Goal: Task Accomplishment & Management: Use online tool/utility

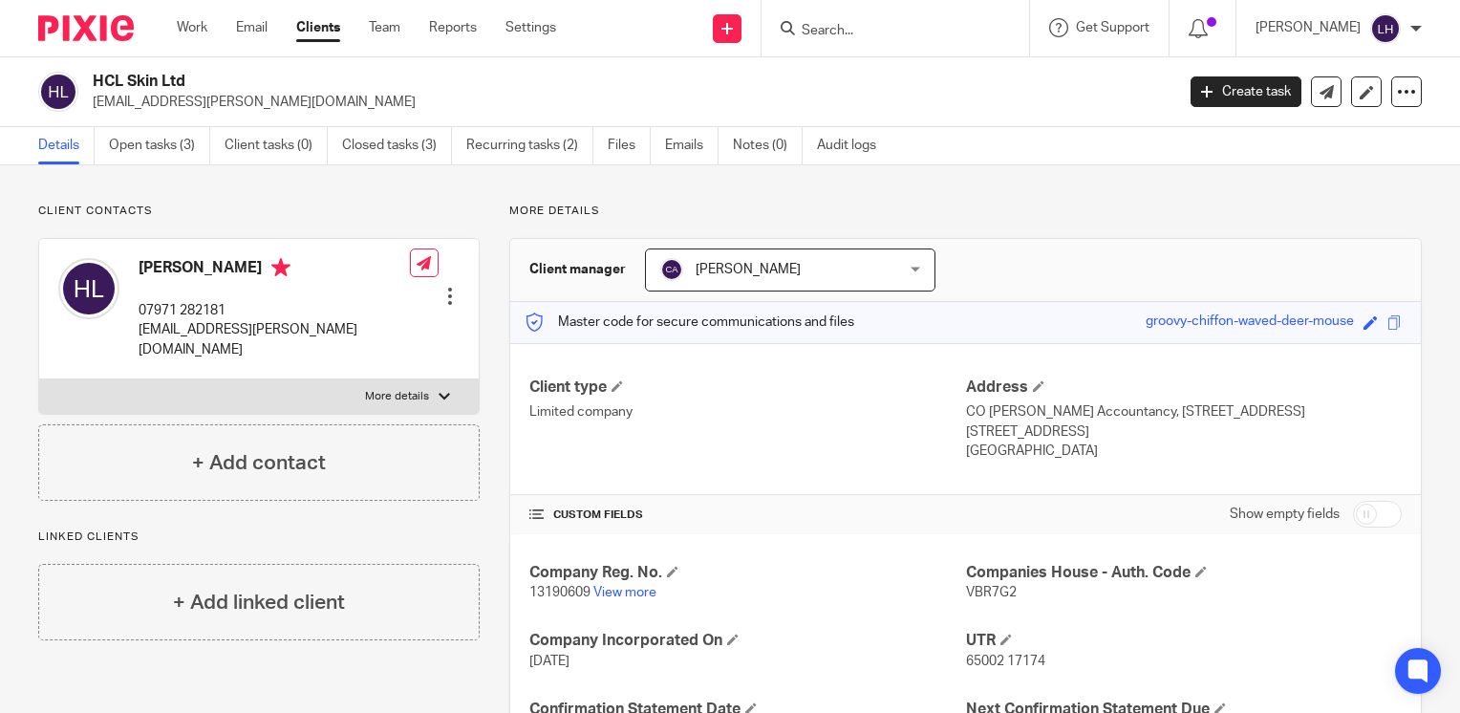
scroll to position [318, 0]
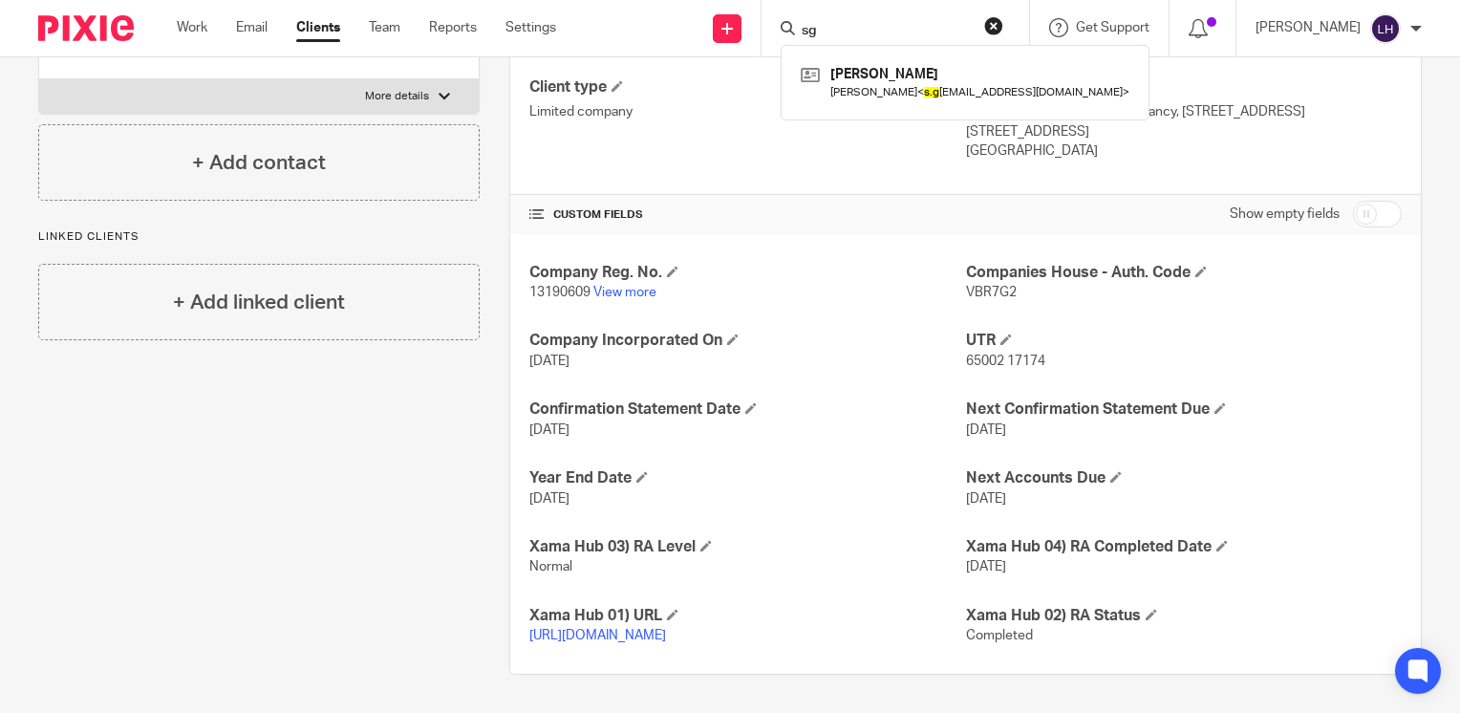
type input "s"
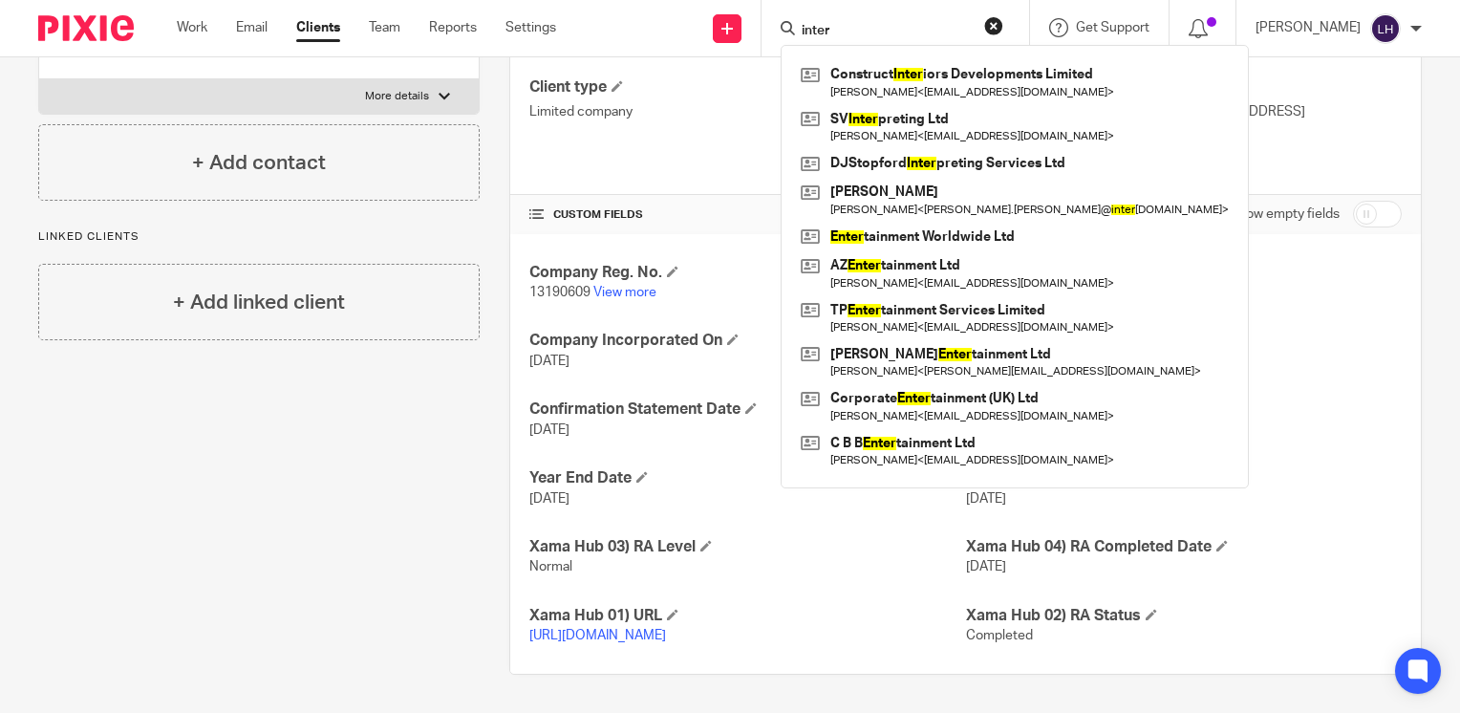
scroll to position [0, 0]
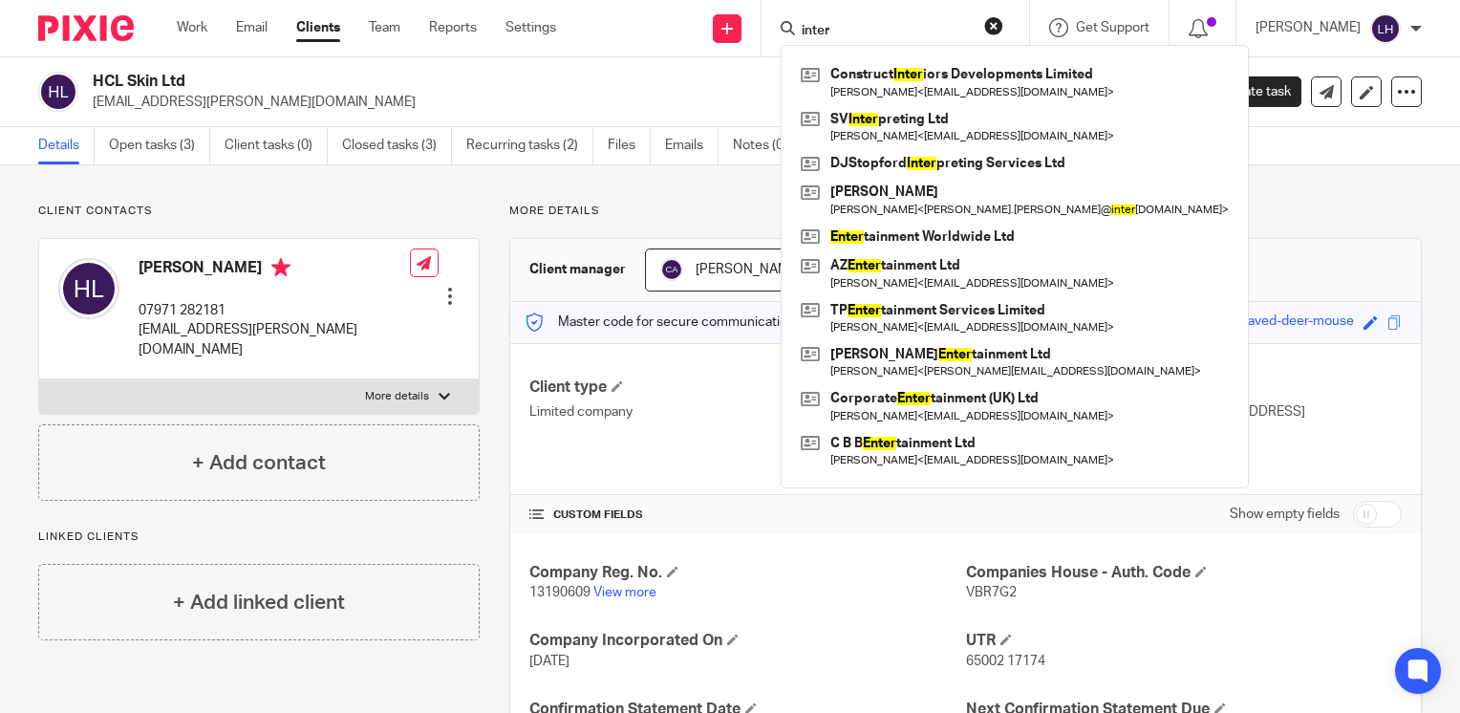
type input "inter"
click at [643, 101] on p "hayley.leeman@gmail.com" at bounding box center [627, 102] width 1069 height 19
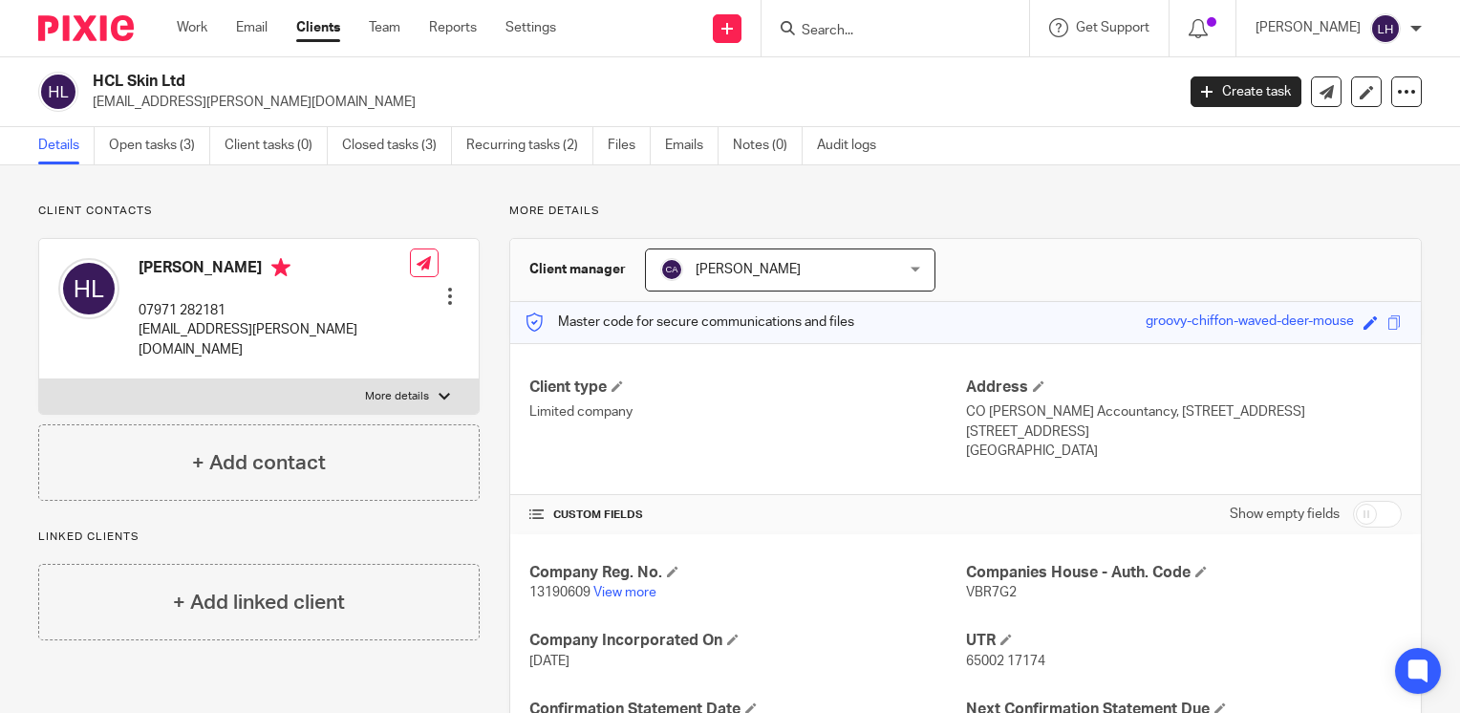
click at [334, 31] on link "Clients" at bounding box center [318, 27] width 44 height 19
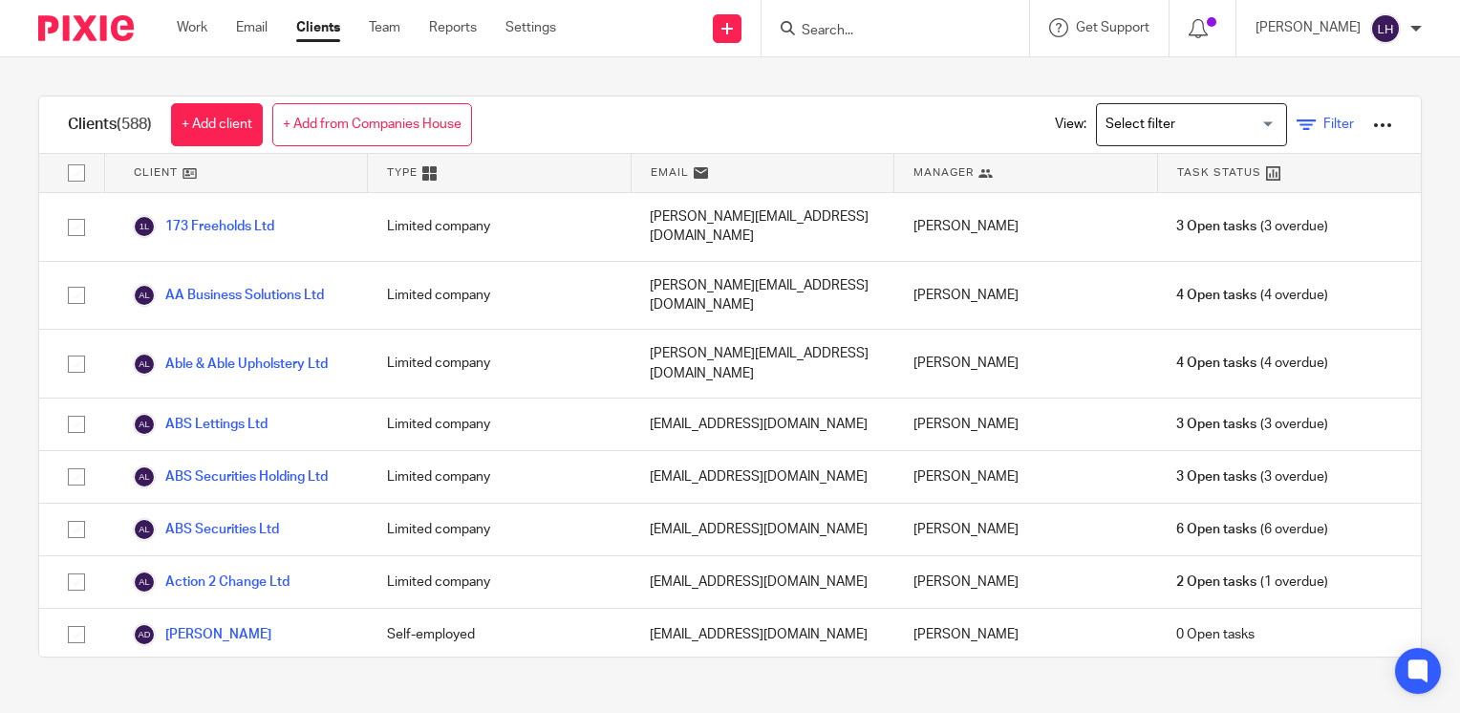
click at [1297, 125] on icon at bounding box center [1306, 125] width 19 height 19
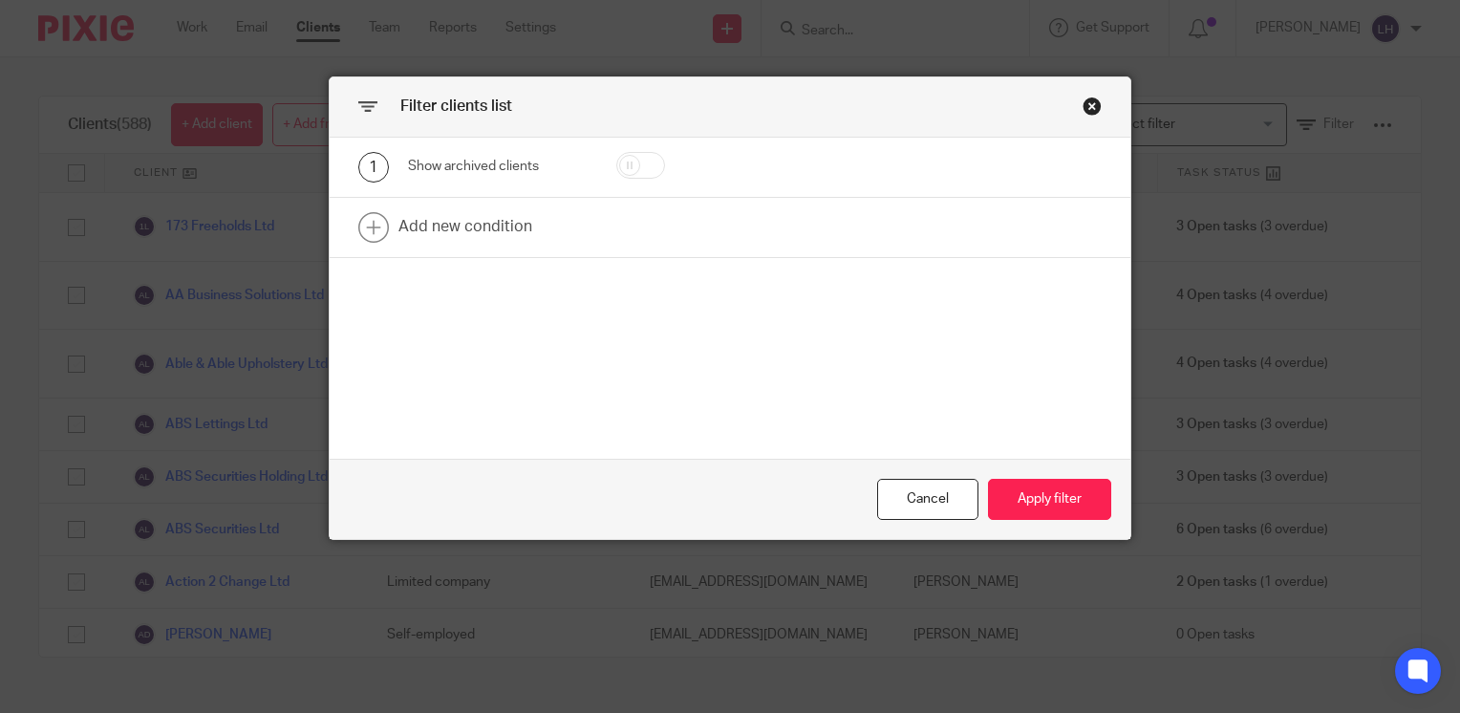
click at [626, 163] on input "checkbox" at bounding box center [640, 165] width 49 height 27
checkbox input "true"
click at [1003, 505] on button "Apply filter" at bounding box center [1049, 499] width 123 height 41
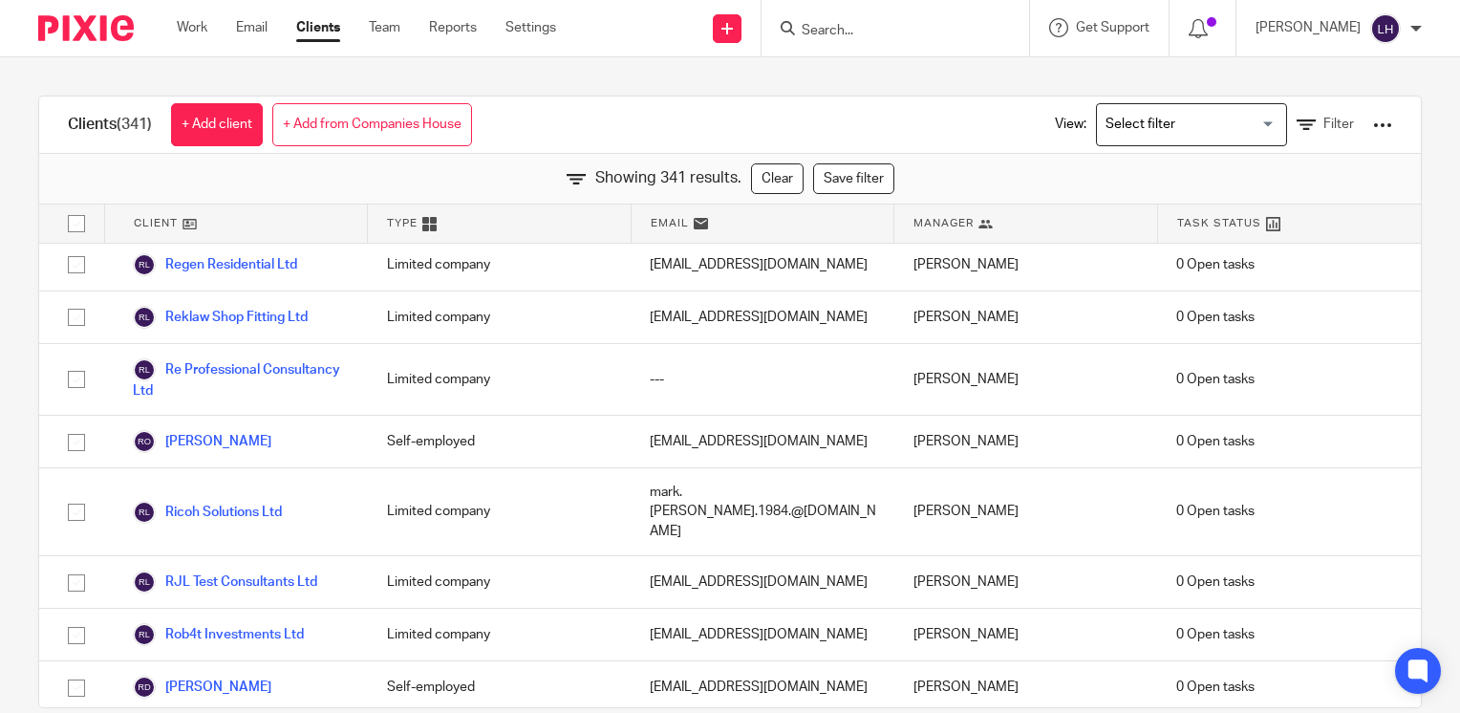
scroll to position [15577, 0]
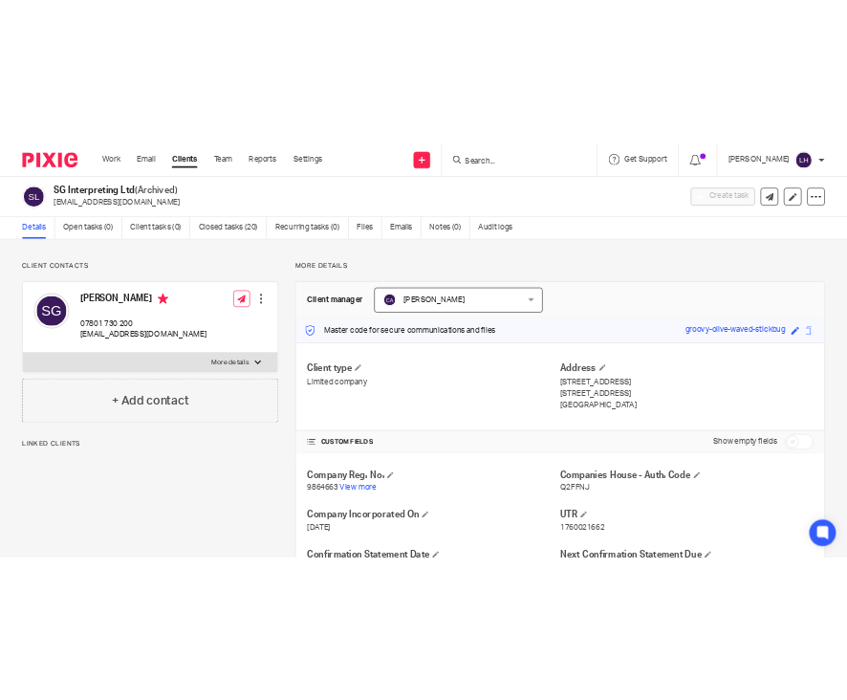
scroll to position [96, 0]
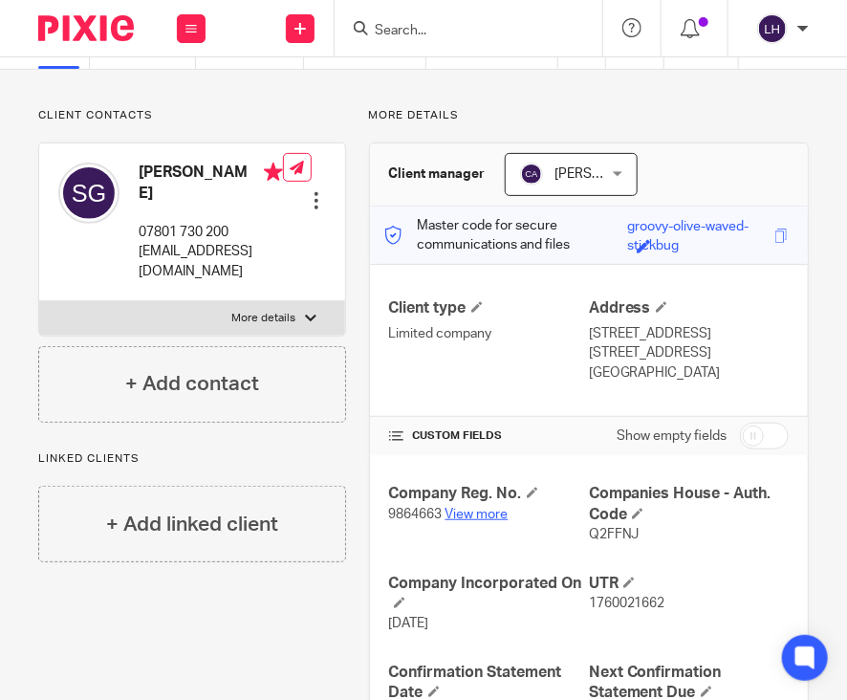
click at [471, 508] on link "View more" at bounding box center [476, 513] width 63 height 13
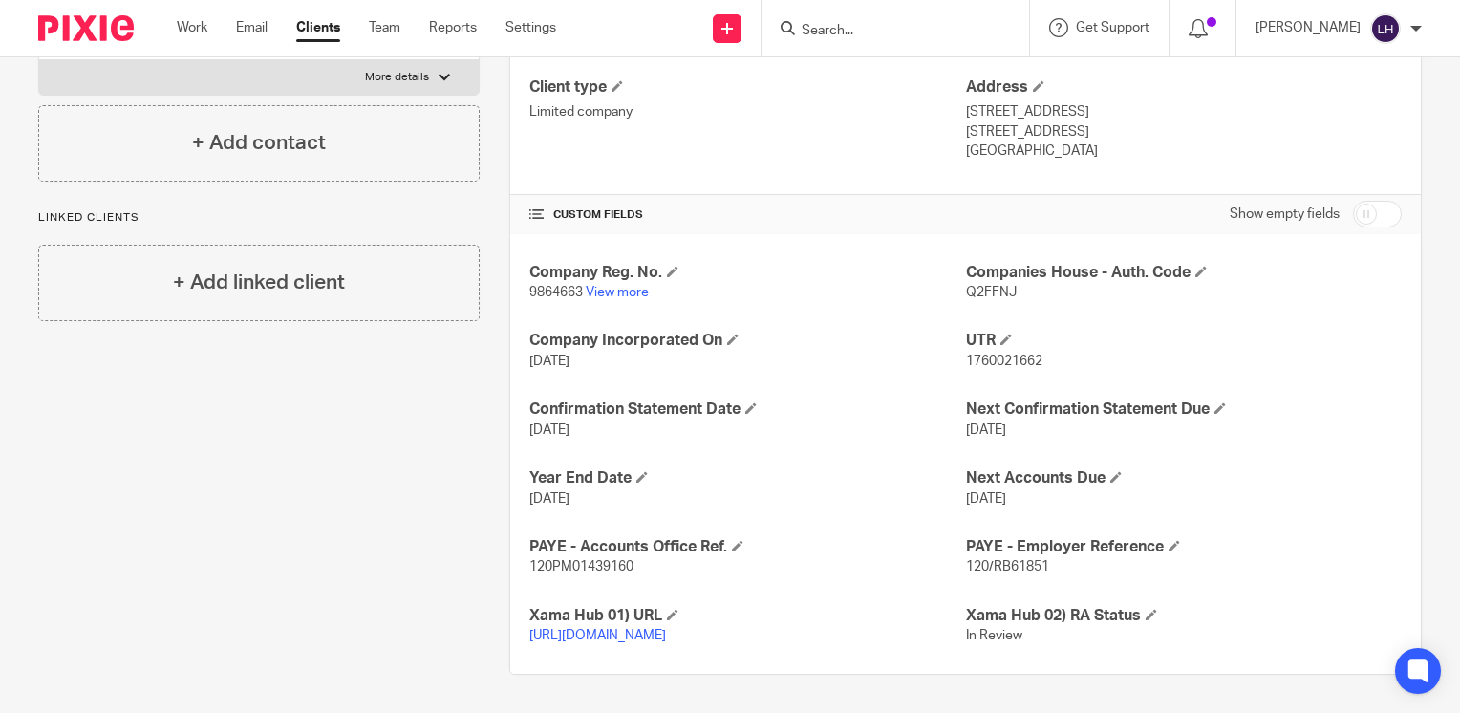
scroll to position [0, 0]
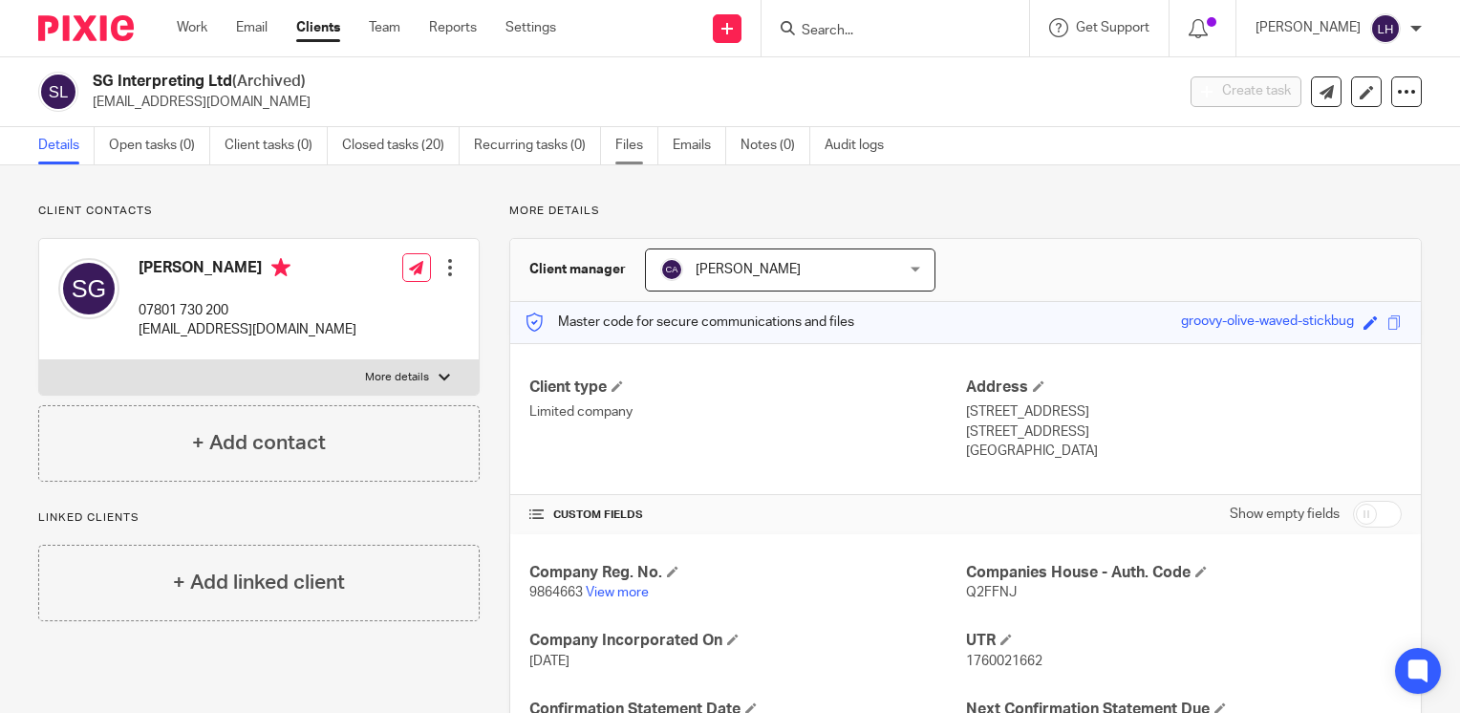
click at [641, 143] on link "Files" at bounding box center [636, 145] width 43 height 37
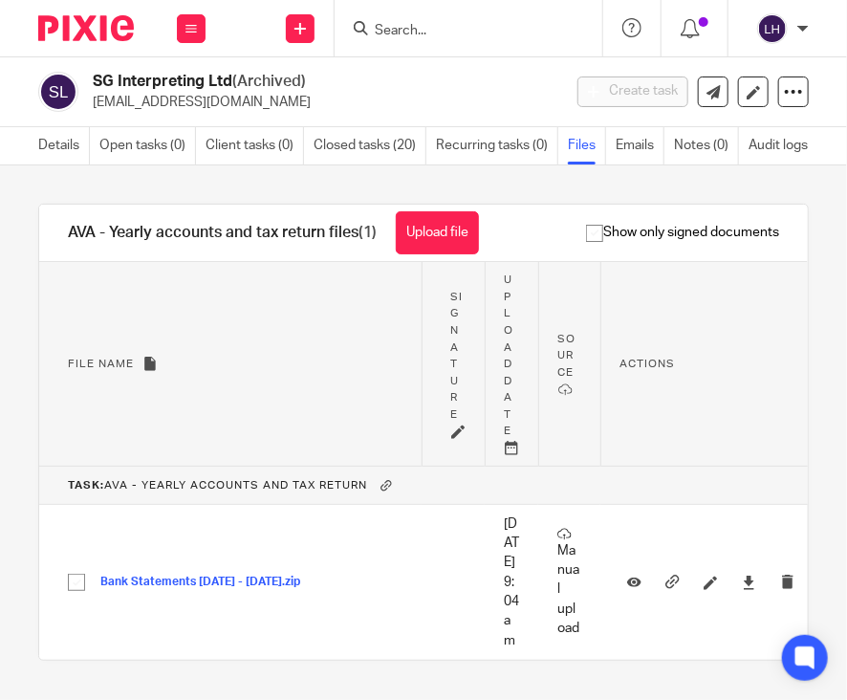
click at [417, 236] on button "Upload file" at bounding box center [437, 232] width 83 height 43
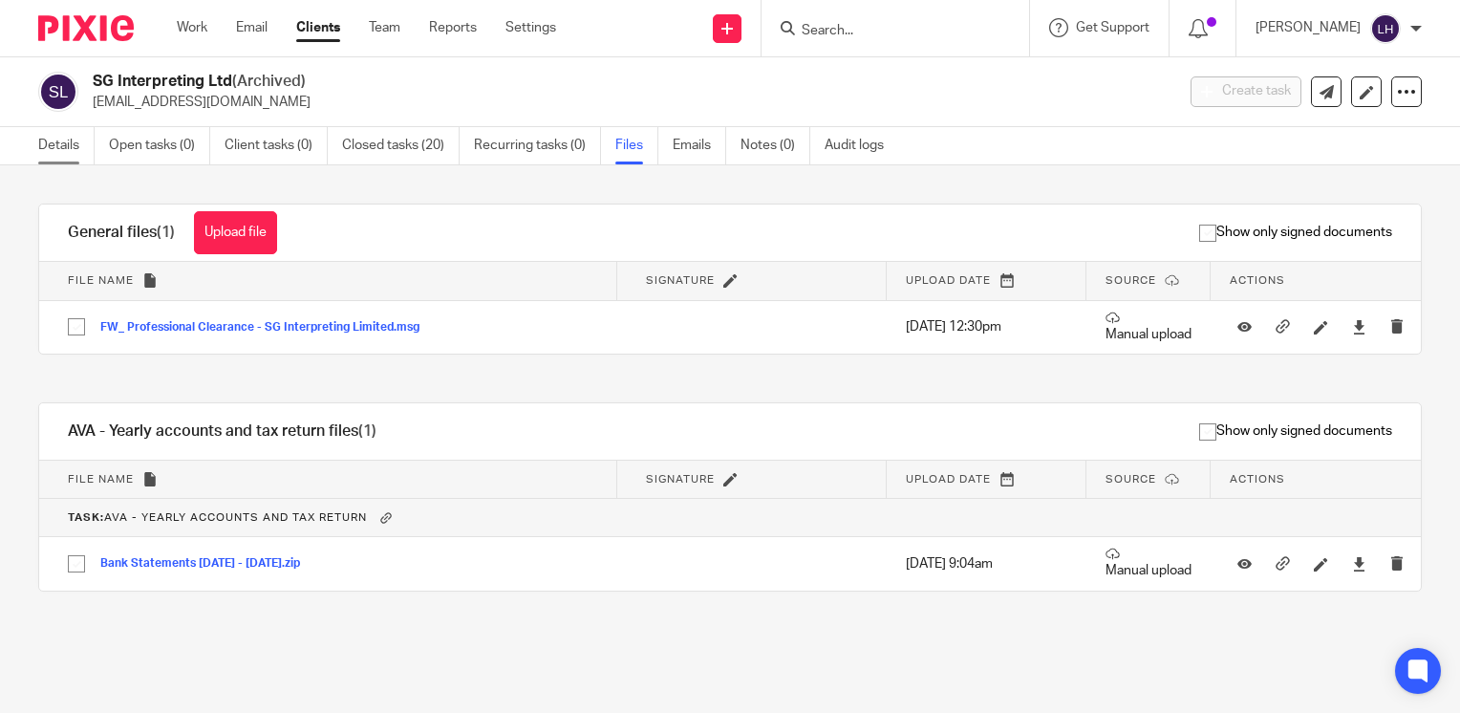
click at [66, 147] on link "Details" at bounding box center [66, 145] width 56 height 37
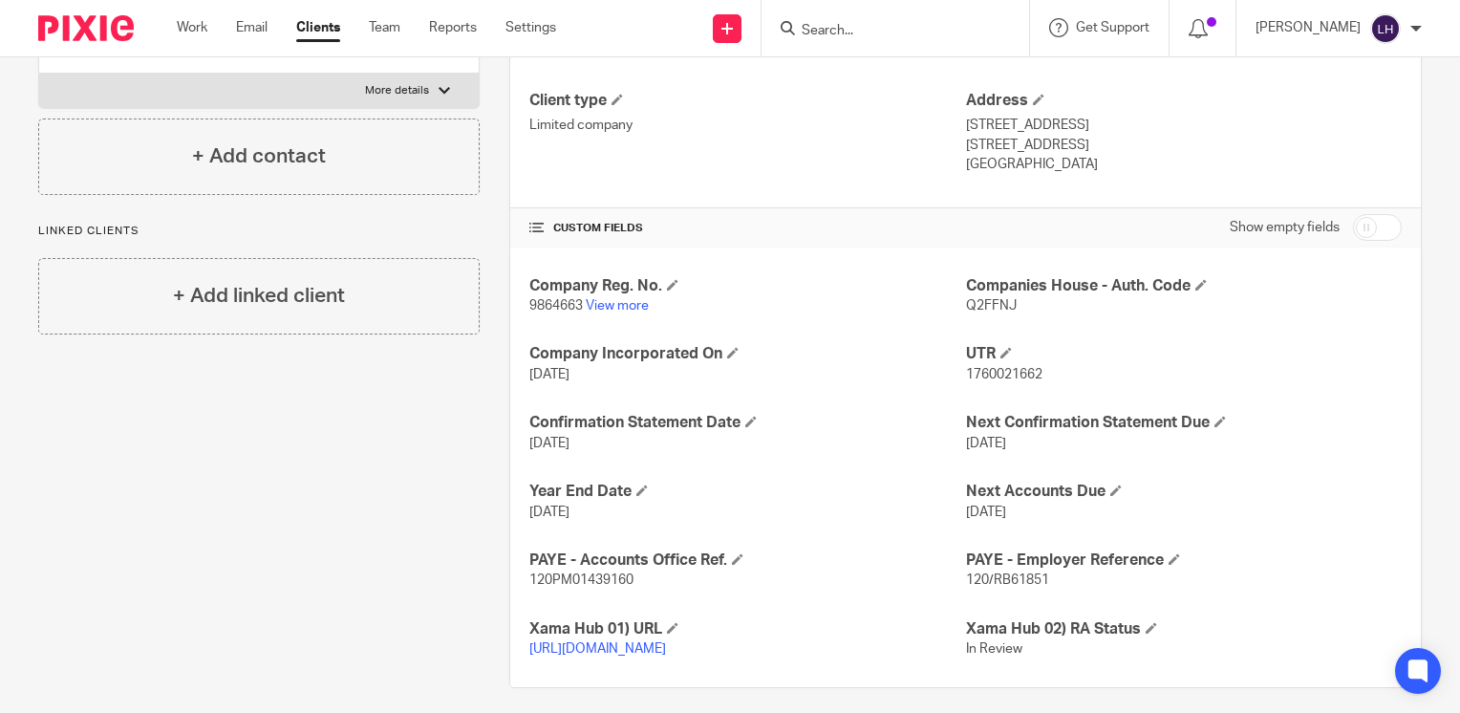
scroll to position [191, 0]
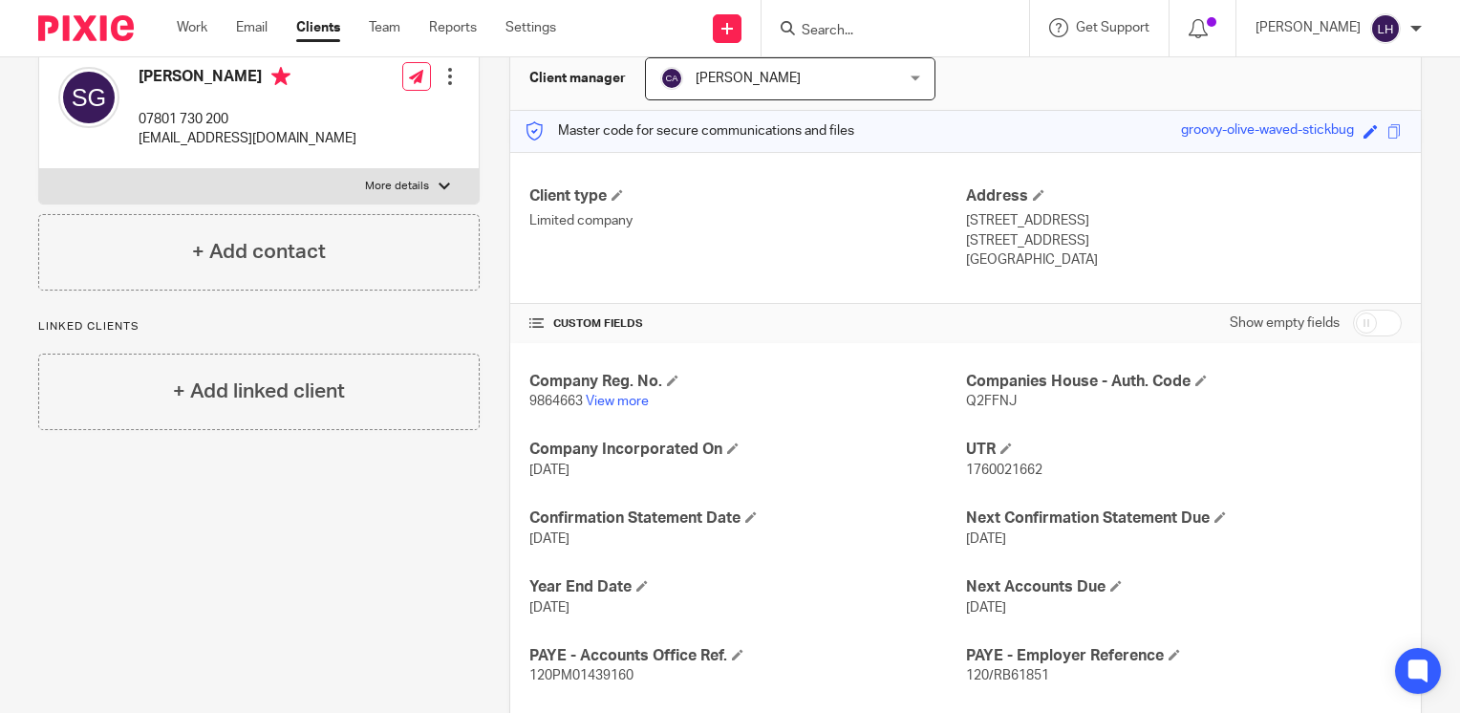
click at [854, 27] on input "Search" at bounding box center [886, 31] width 172 height 17
click at [894, 32] on input "Search" at bounding box center [886, 31] width 172 height 17
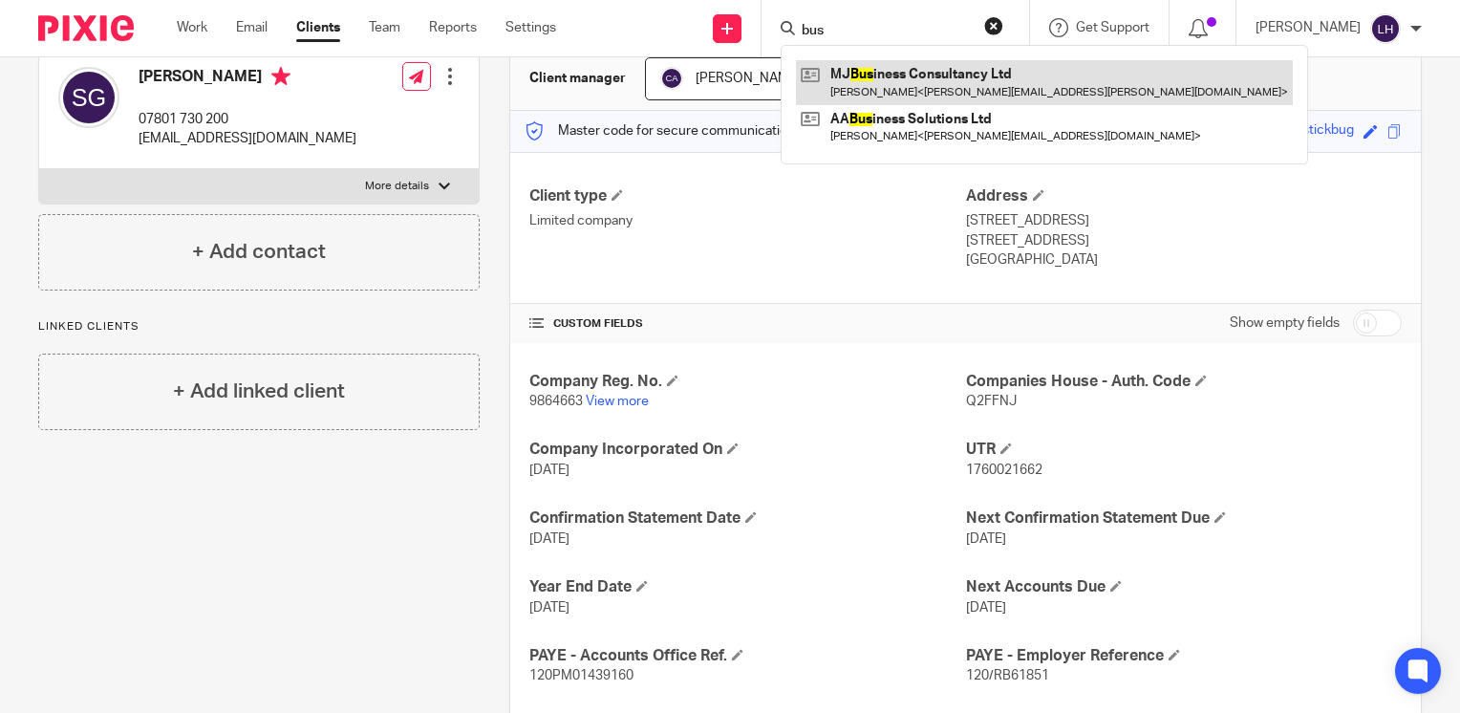
type input "bus"
click at [926, 80] on link at bounding box center [1044, 82] width 497 height 44
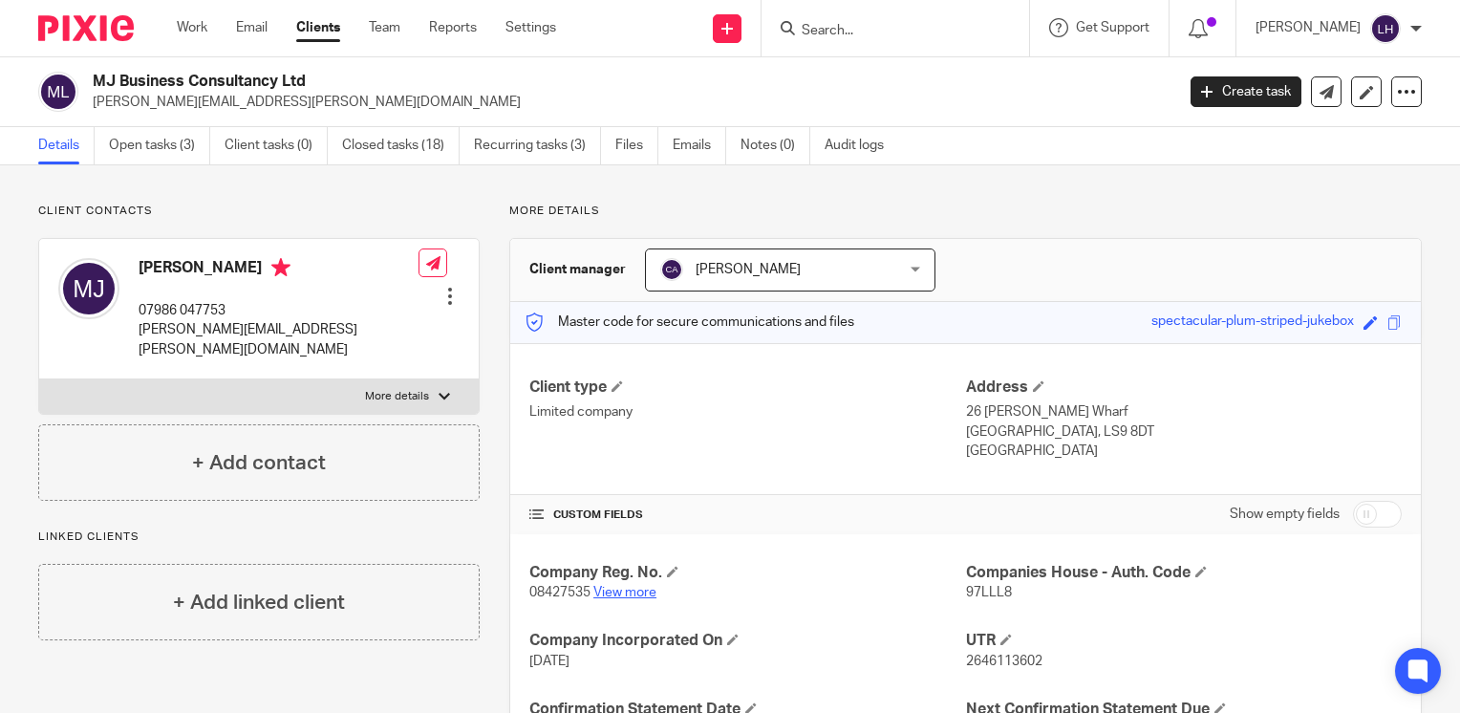
click at [635, 591] on link "View more" at bounding box center [624, 592] width 63 height 13
click at [193, 29] on link "Work" at bounding box center [192, 27] width 31 height 19
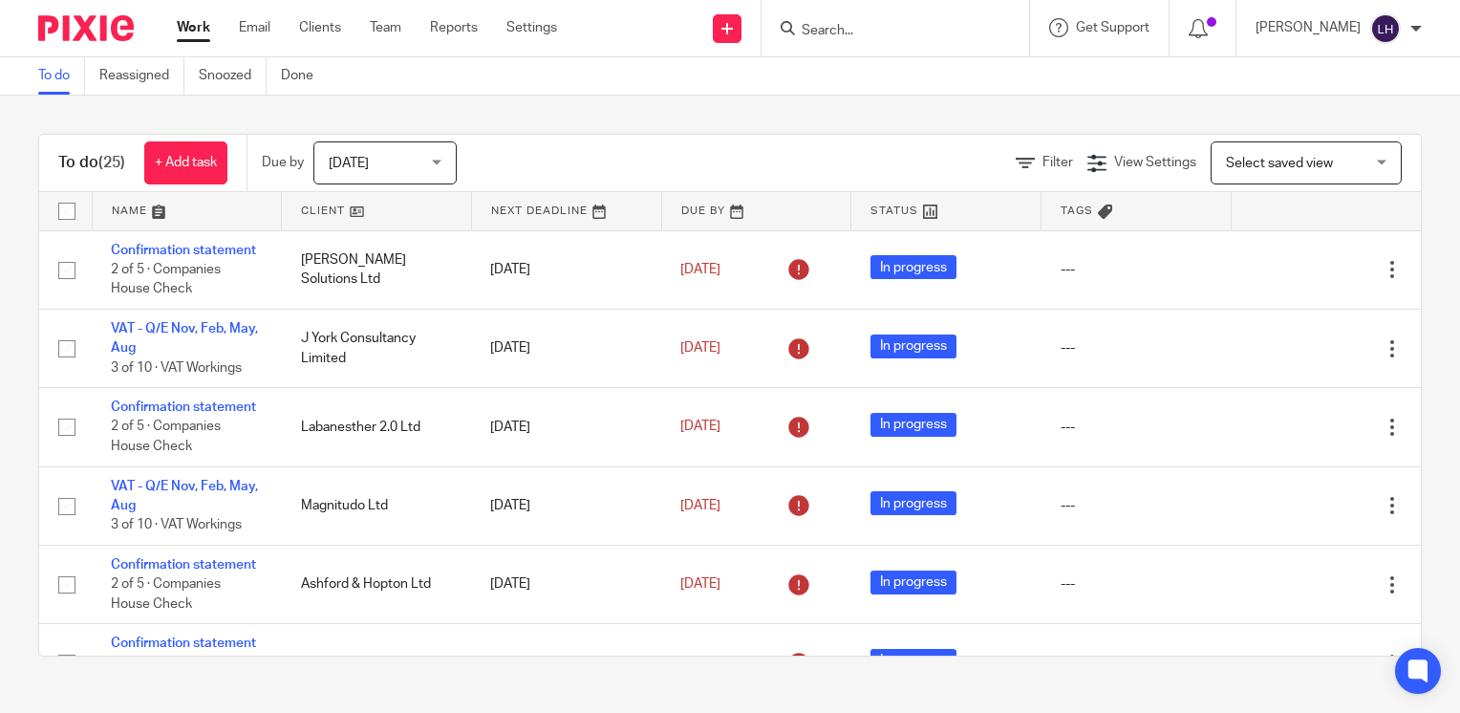
drag, startPoint x: 894, startPoint y: 33, endPoint x: 927, endPoint y: 29, distance: 32.8
click at [896, 32] on input "Search" at bounding box center [886, 31] width 172 height 17
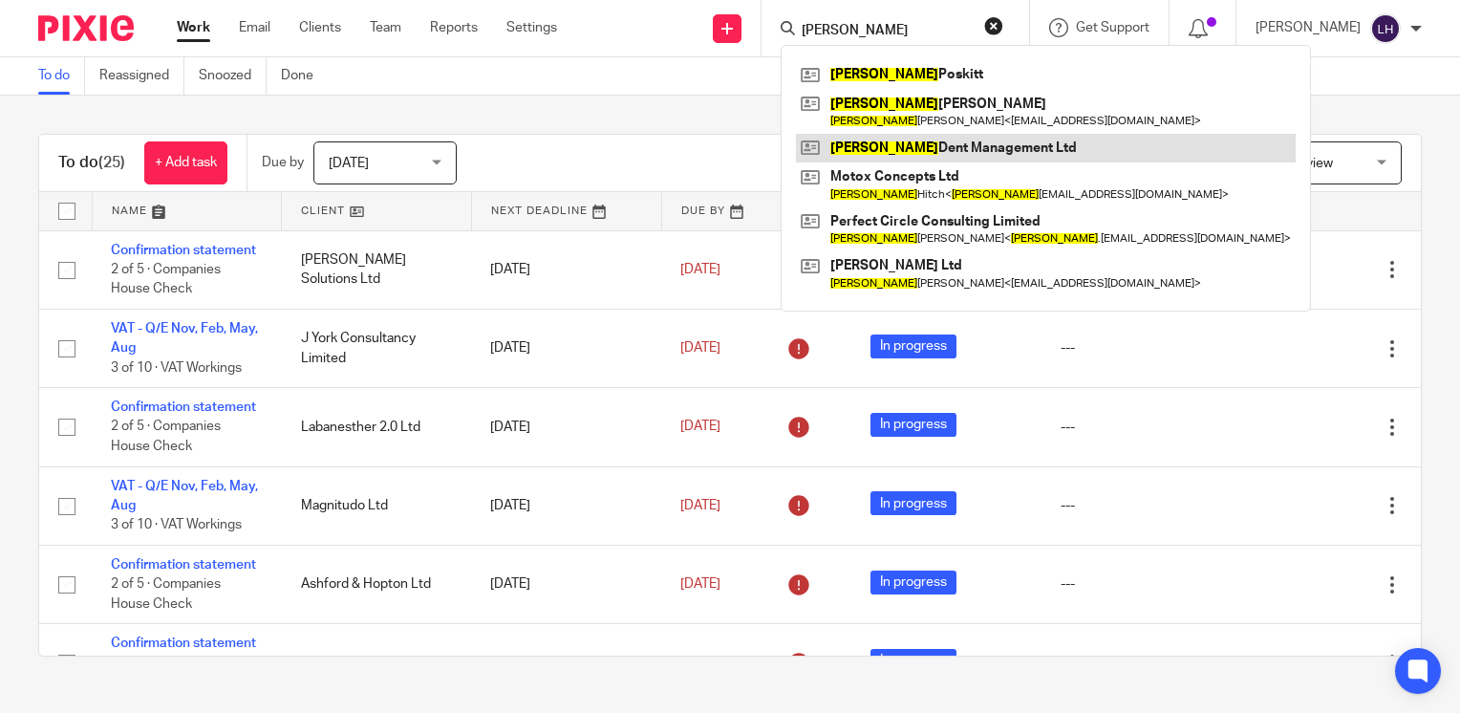
type input "simon"
click at [942, 147] on link at bounding box center [1046, 148] width 500 height 29
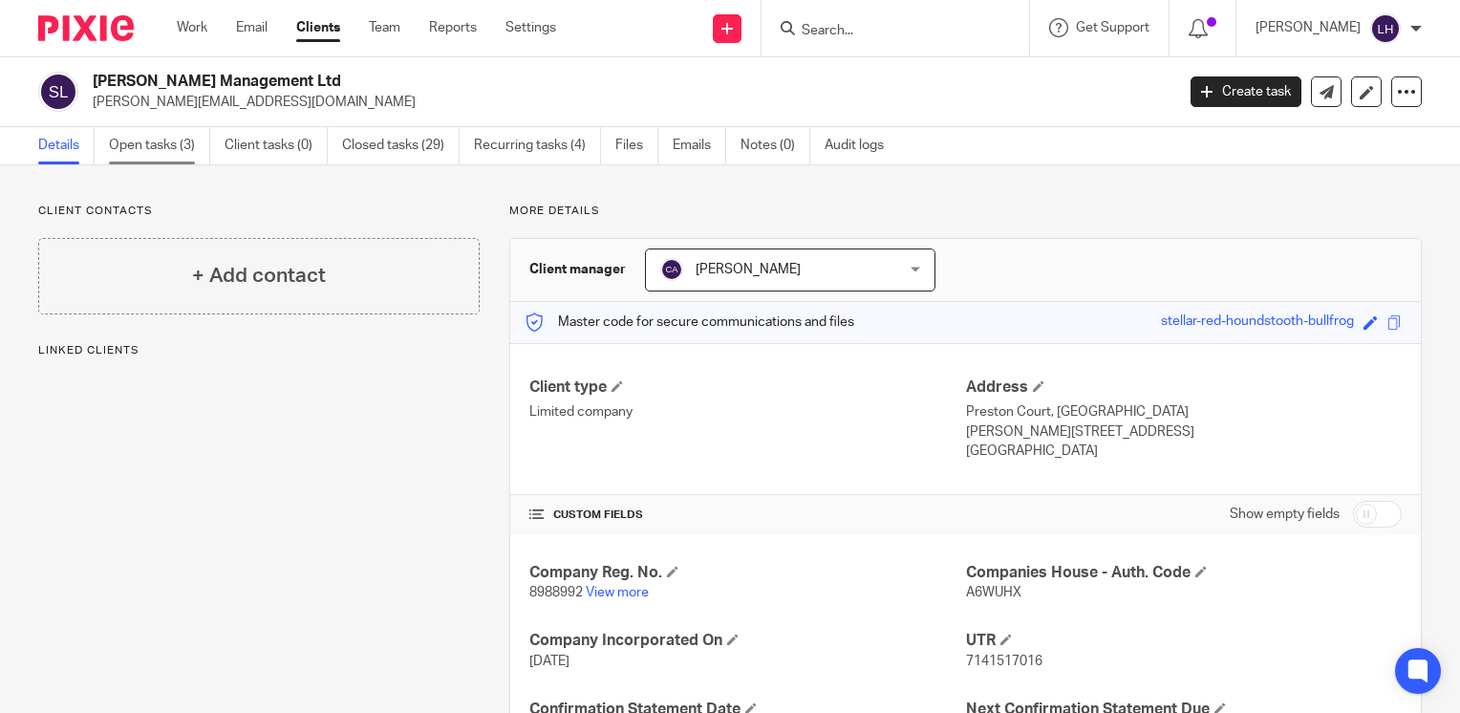
click at [156, 147] on link "Open tasks (3)" at bounding box center [159, 145] width 101 height 37
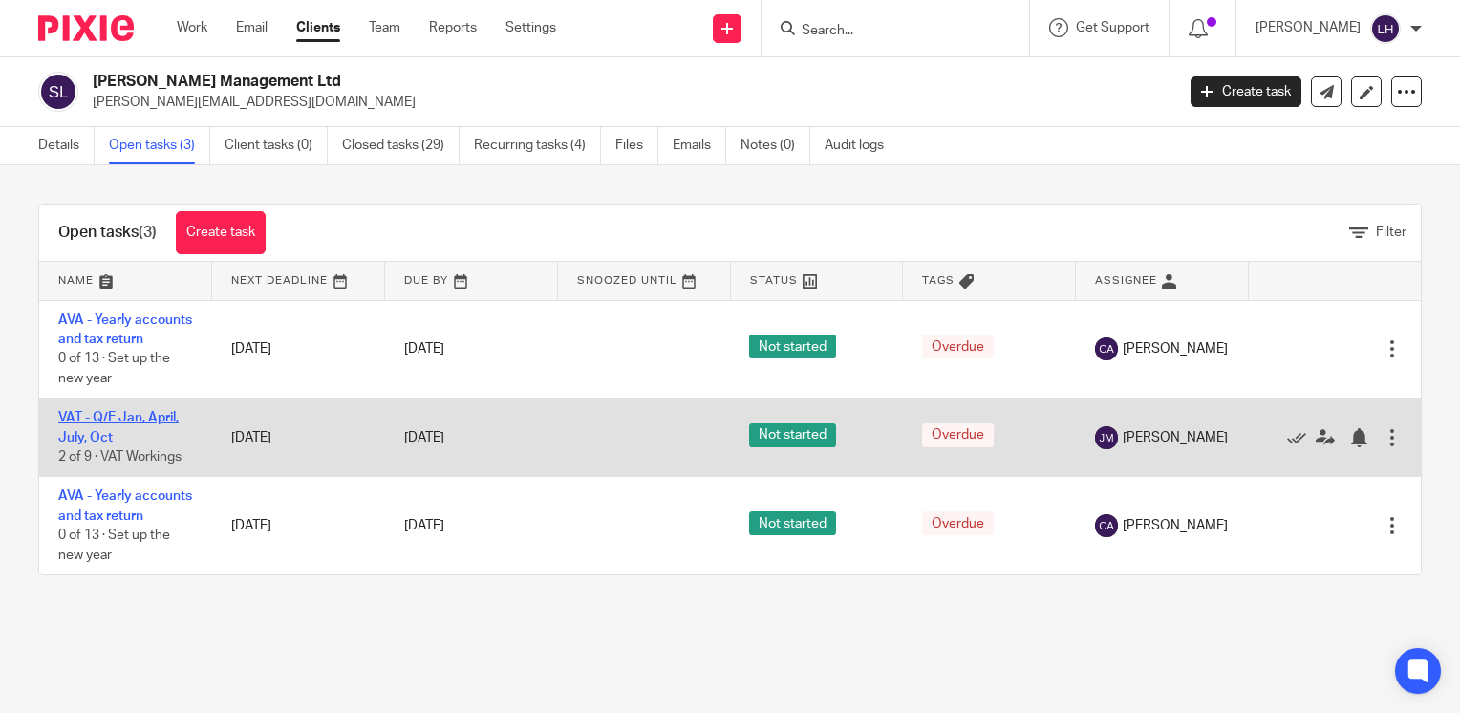
click at [158, 438] on link "VAT - Q/E Jan, April, July, Oct" at bounding box center [118, 427] width 120 height 32
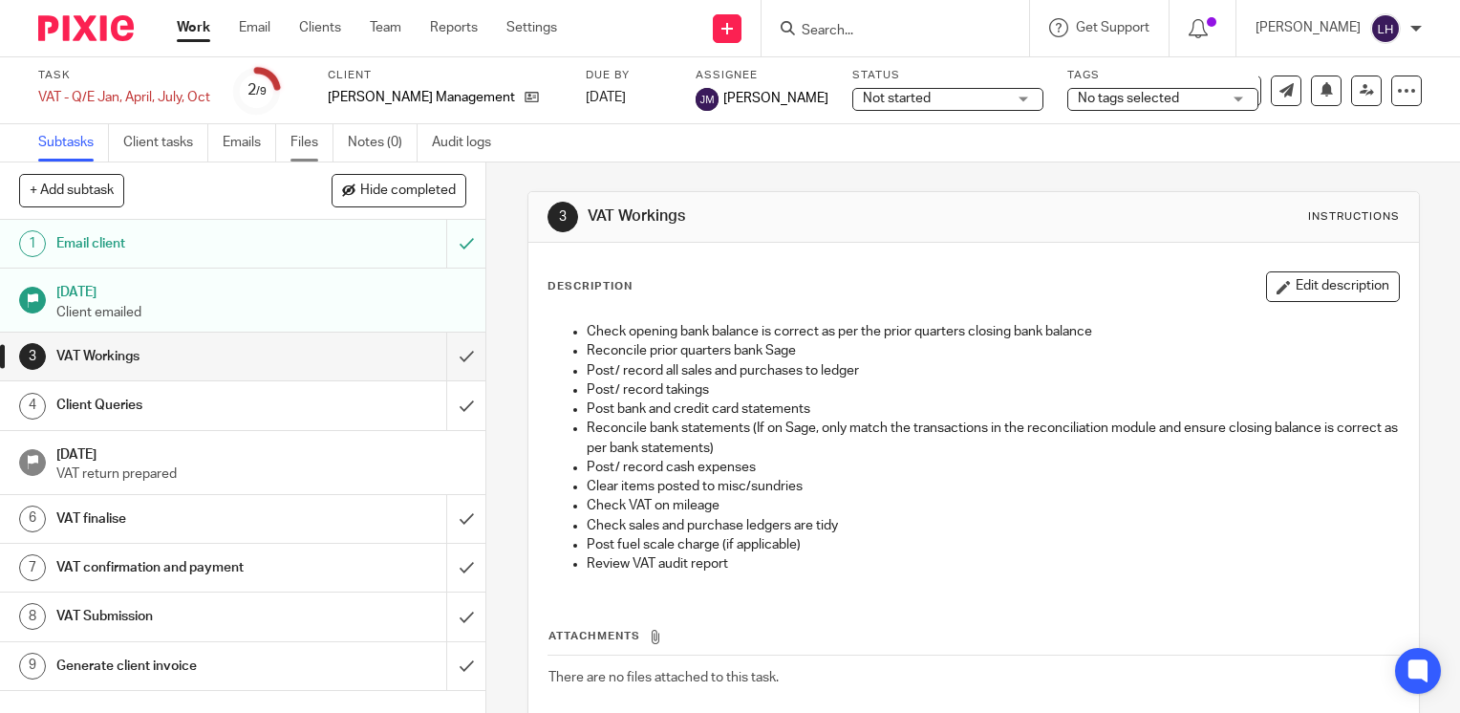
drag, startPoint x: 315, startPoint y: 143, endPoint x: 358, endPoint y: 161, distance: 46.7
click at [316, 142] on link "Files" at bounding box center [312, 142] width 43 height 37
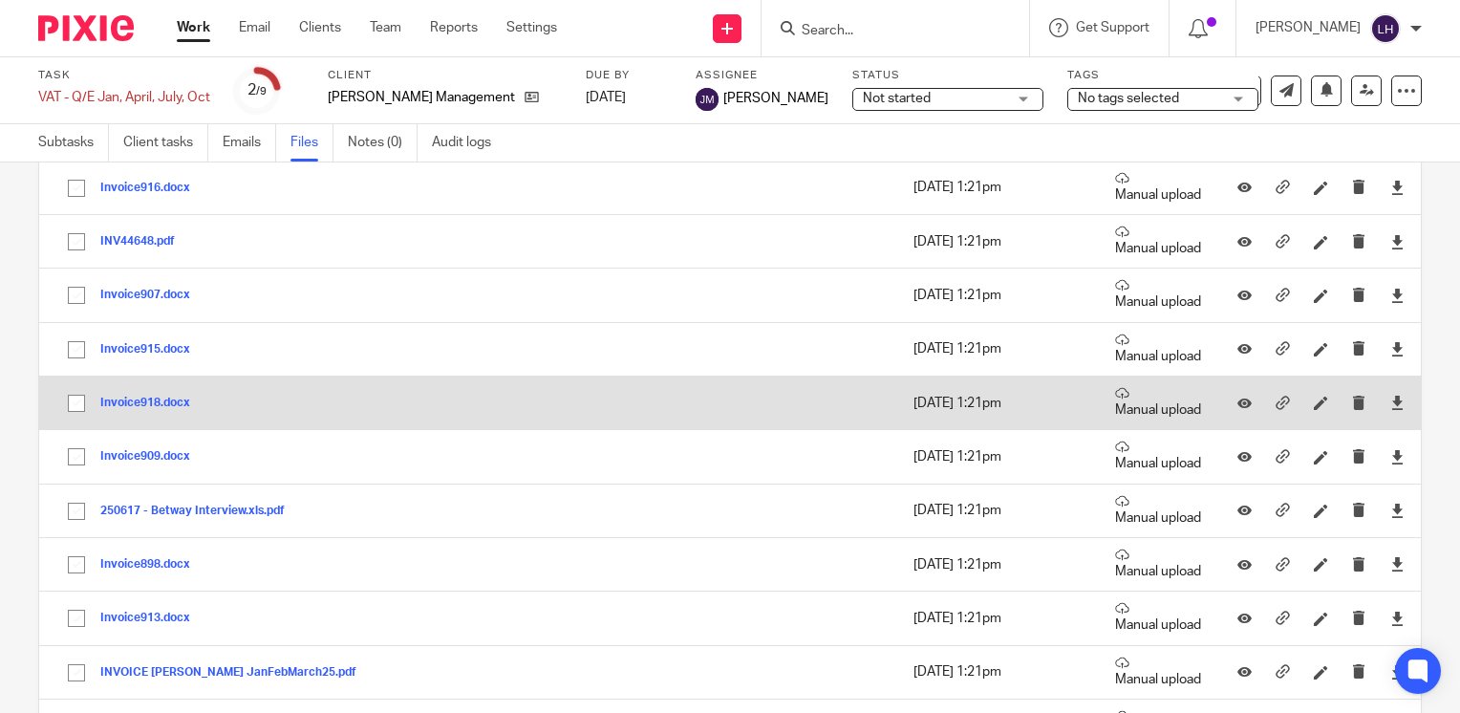
scroll to position [1147, 0]
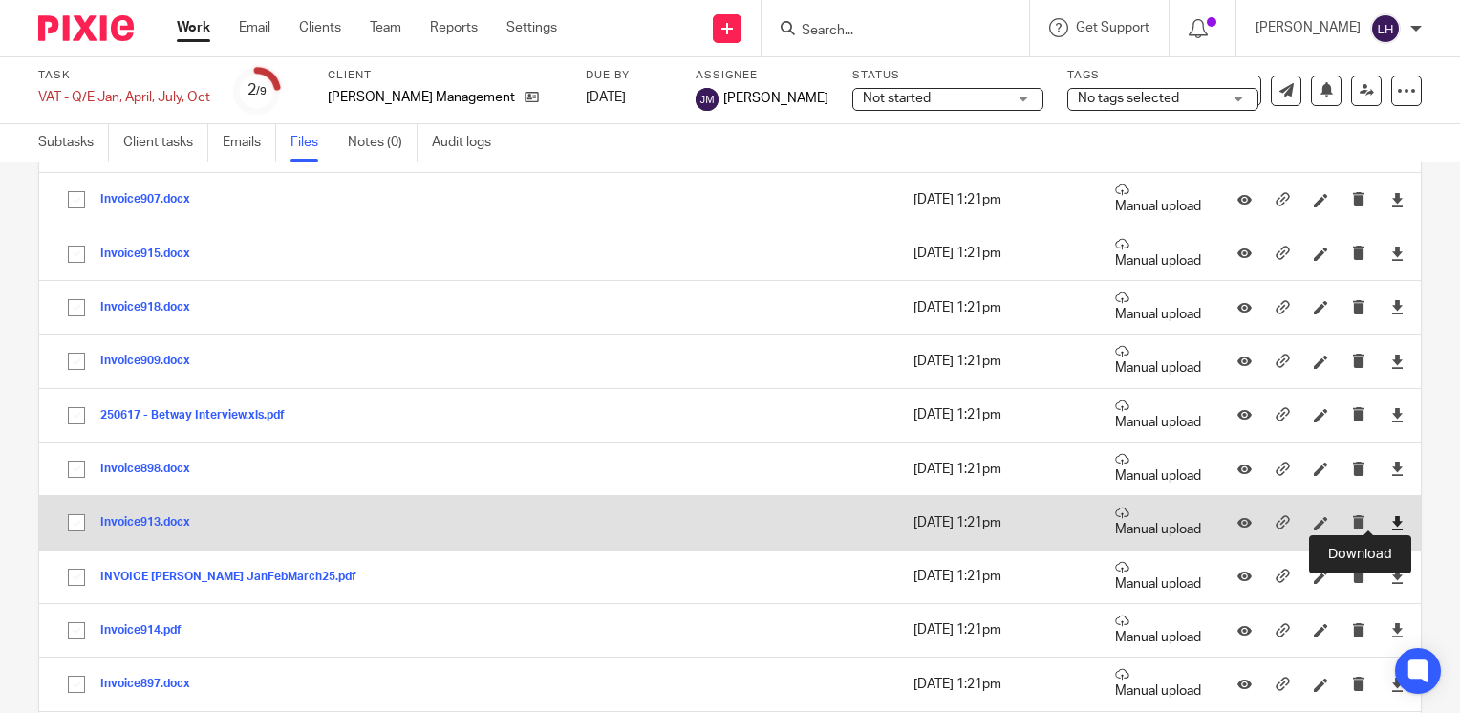
click at [1390, 521] on icon at bounding box center [1397, 523] width 14 height 14
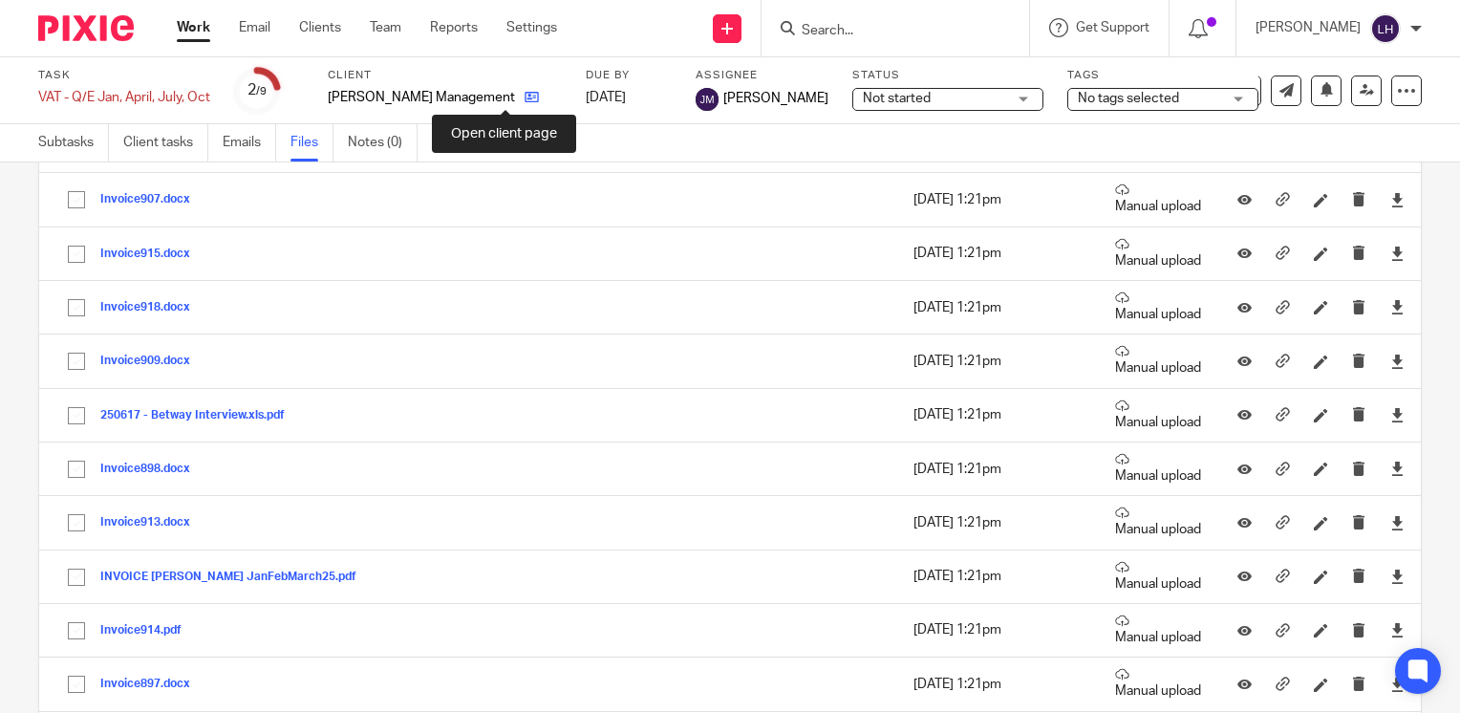
click at [525, 101] on icon at bounding box center [532, 97] width 14 height 14
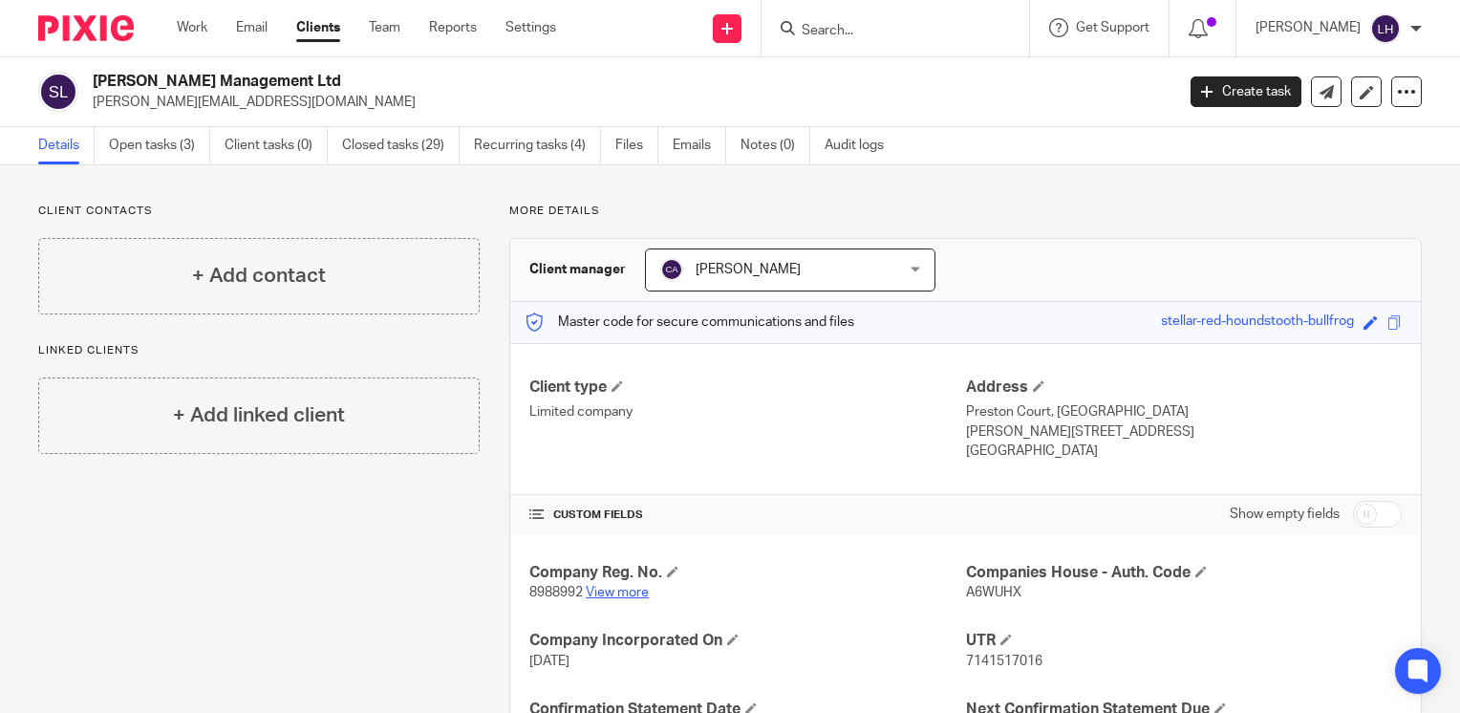
click at [631, 594] on link "View more" at bounding box center [617, 592] width 63 height 13
click at [178, 155] on link "Open tasks (3)" at bounding box center [159, 145] width 101 height 37
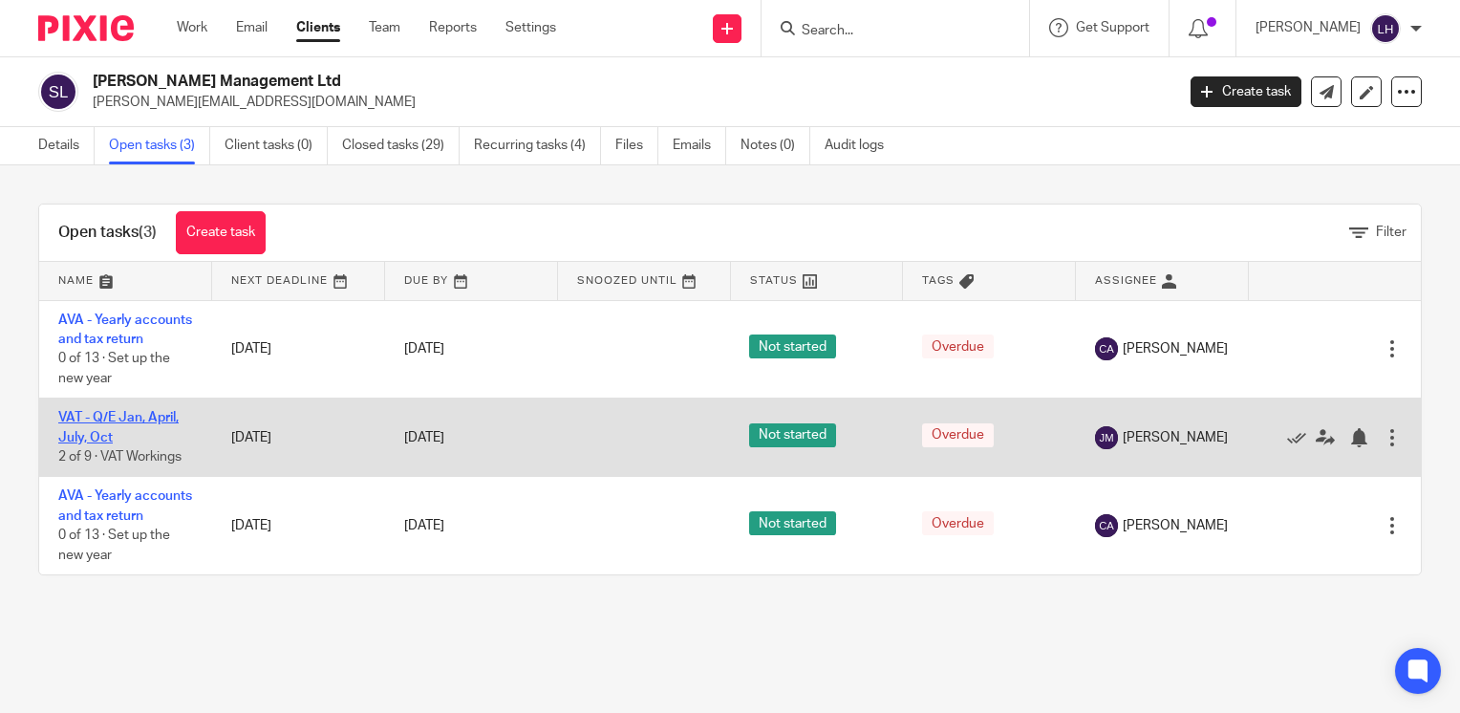
click at [136, 437] on link "VAT - Q/E Jan, April, July, Oct" at bounding box center [118, 427] width 120 height 32
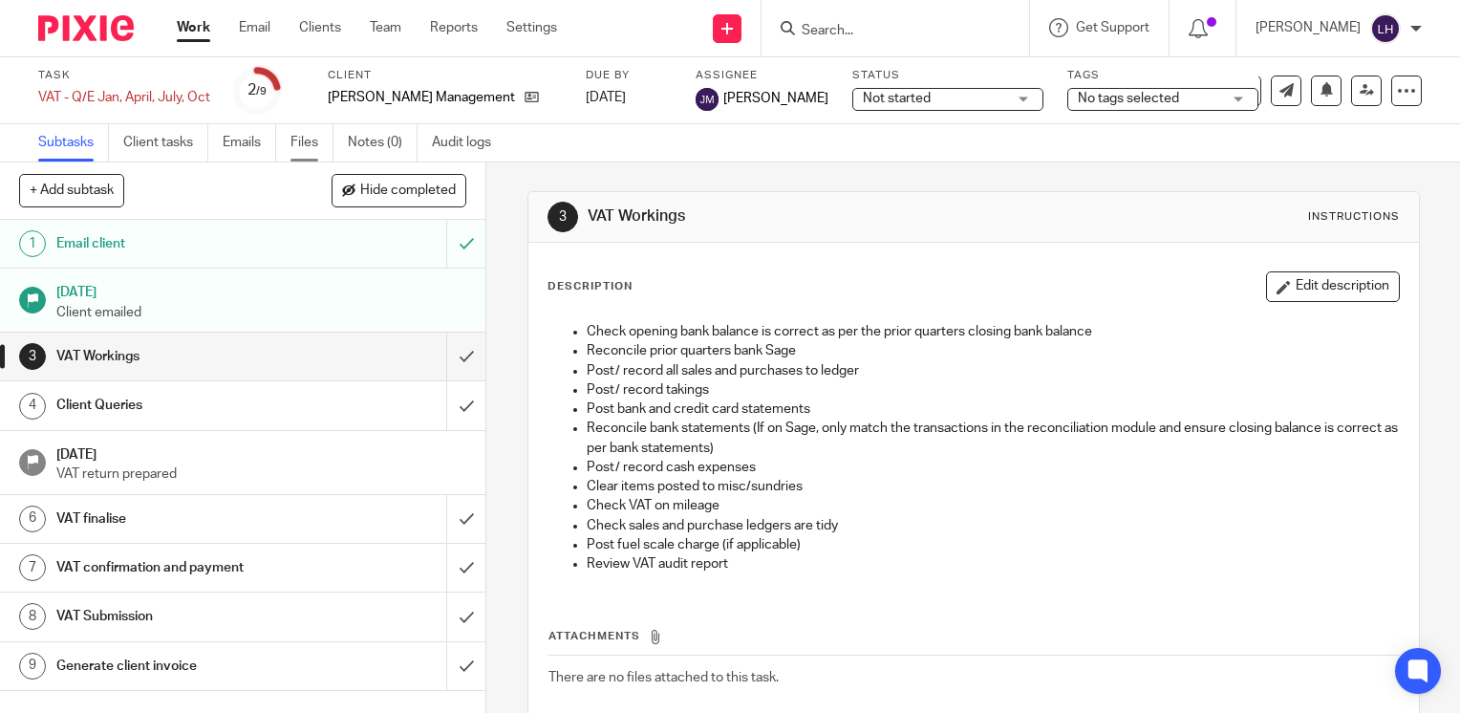
click at [315, 145] on link "Files" at bounding box center [312, 142] width 43 height 37
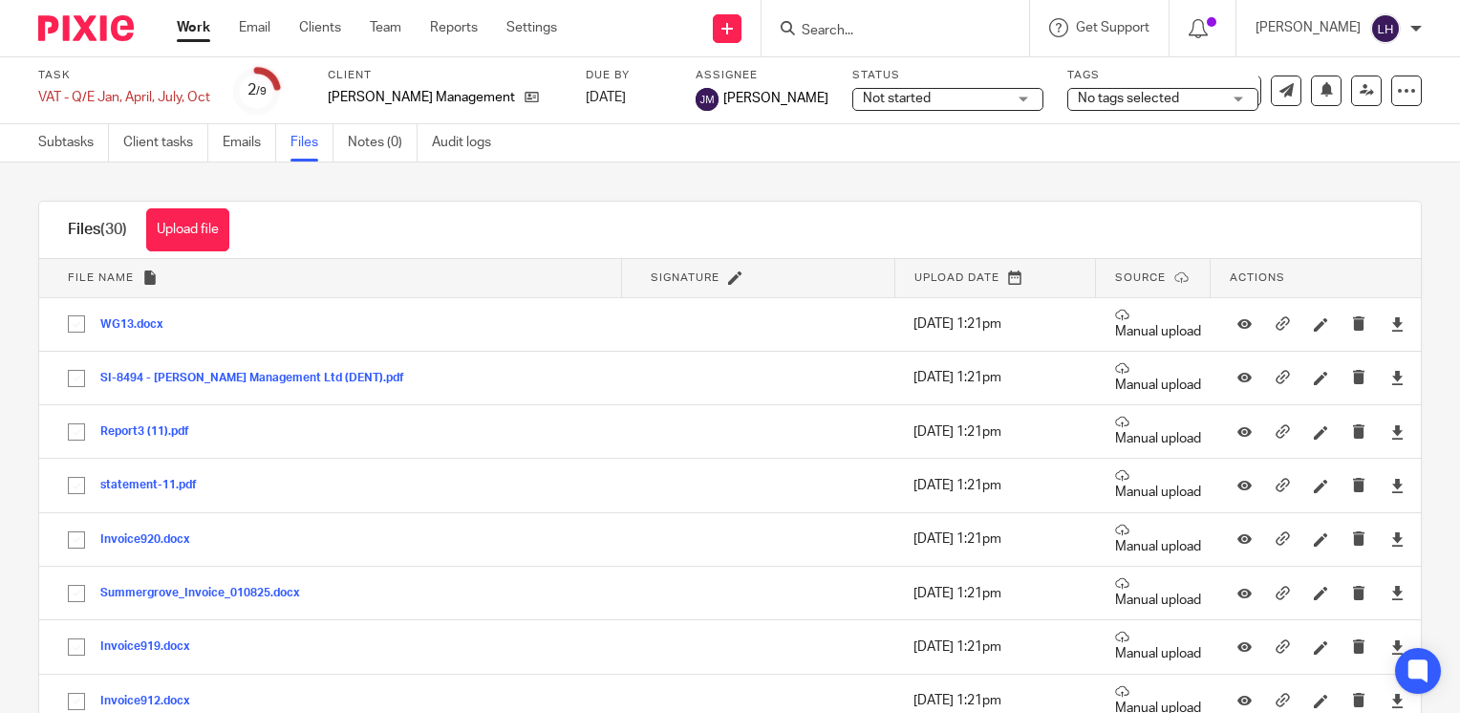
click at [881, 30] on input "Search" at bounding box center [886, 31] width 172 height 17
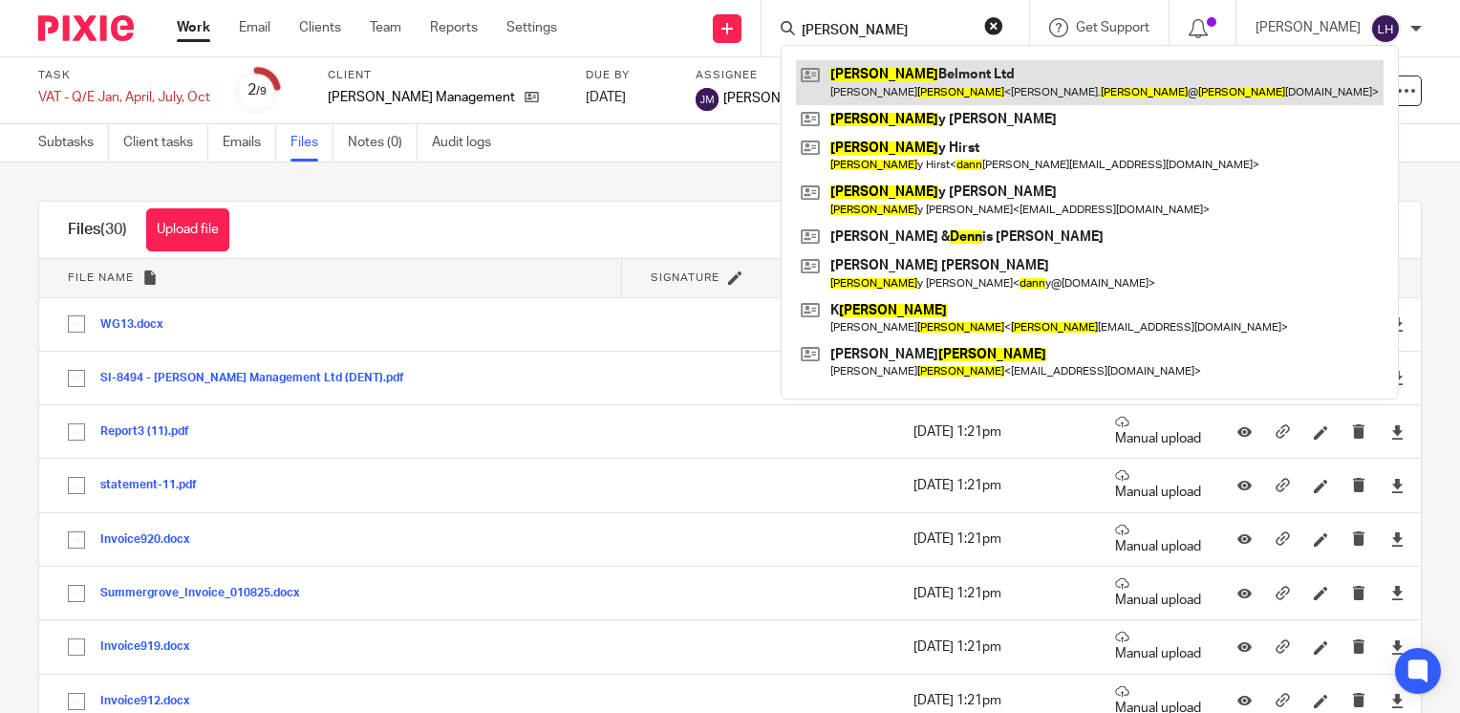
type input "[PERSON_NAME]"
click at [919, 69] on link at bounding box center [1090, 82] width 588 height 44
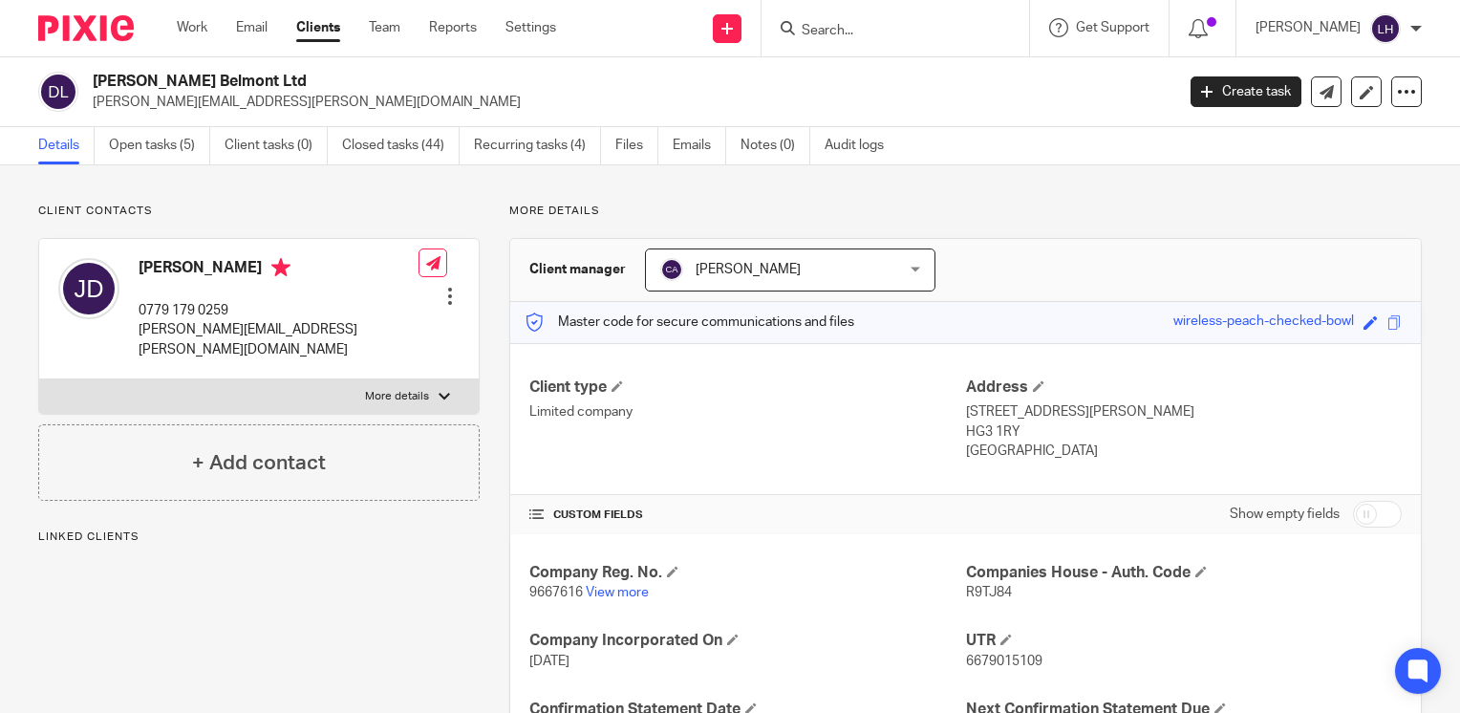
scroll to position [287, 0]
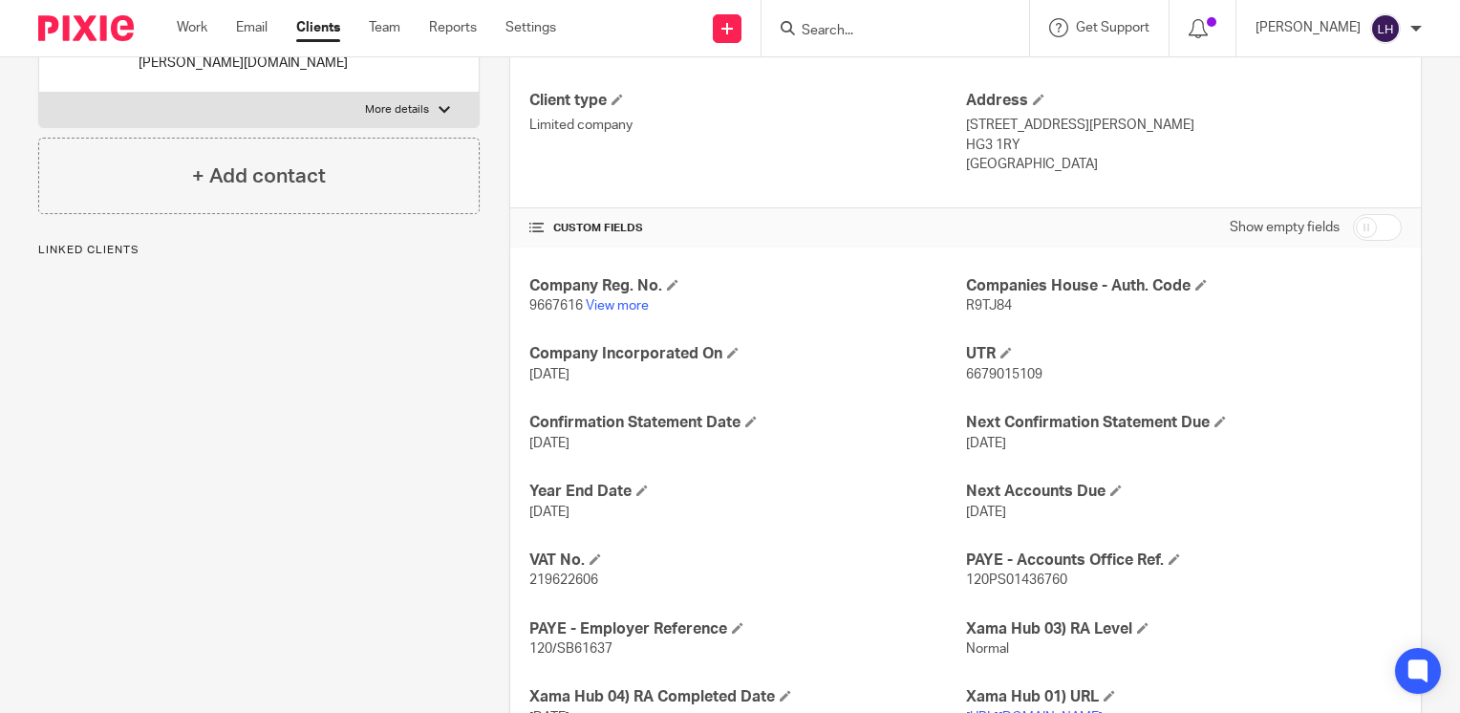
click at [572, 571] on p "219622606" at bounding box center [747, 580] width 436 height 19
copy span "219622606"
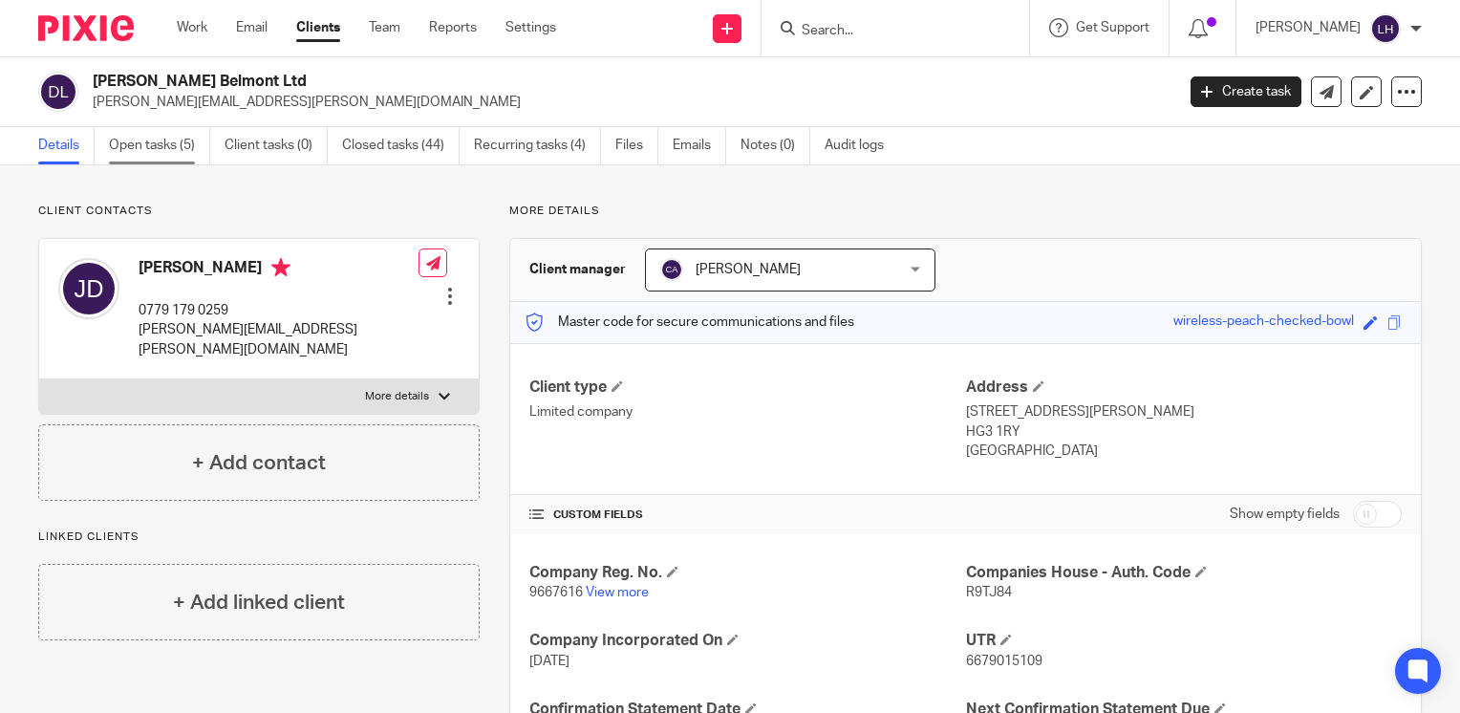
click at [146, 149] on link "Open tasks (5)" at bounding box center [159, 145] width 101 height 37
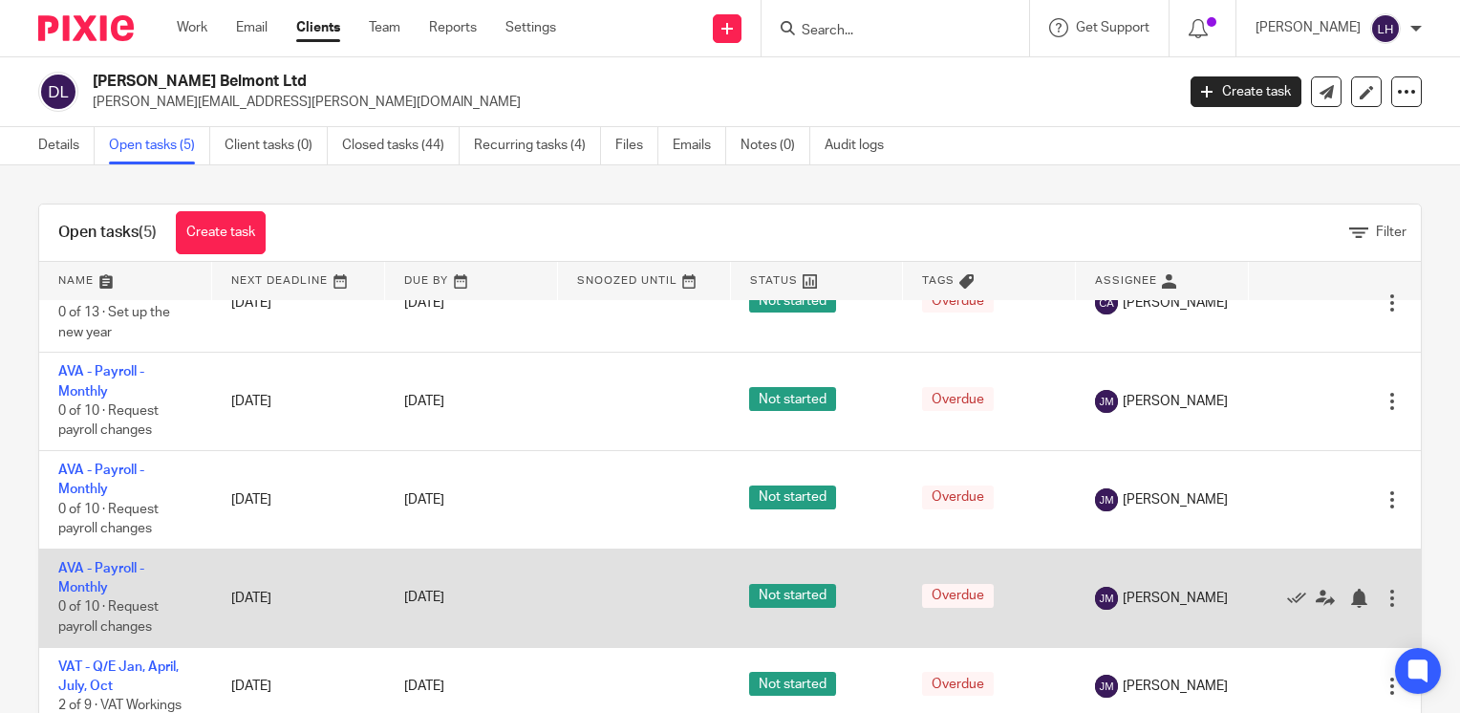
scroll to position [50, 0]
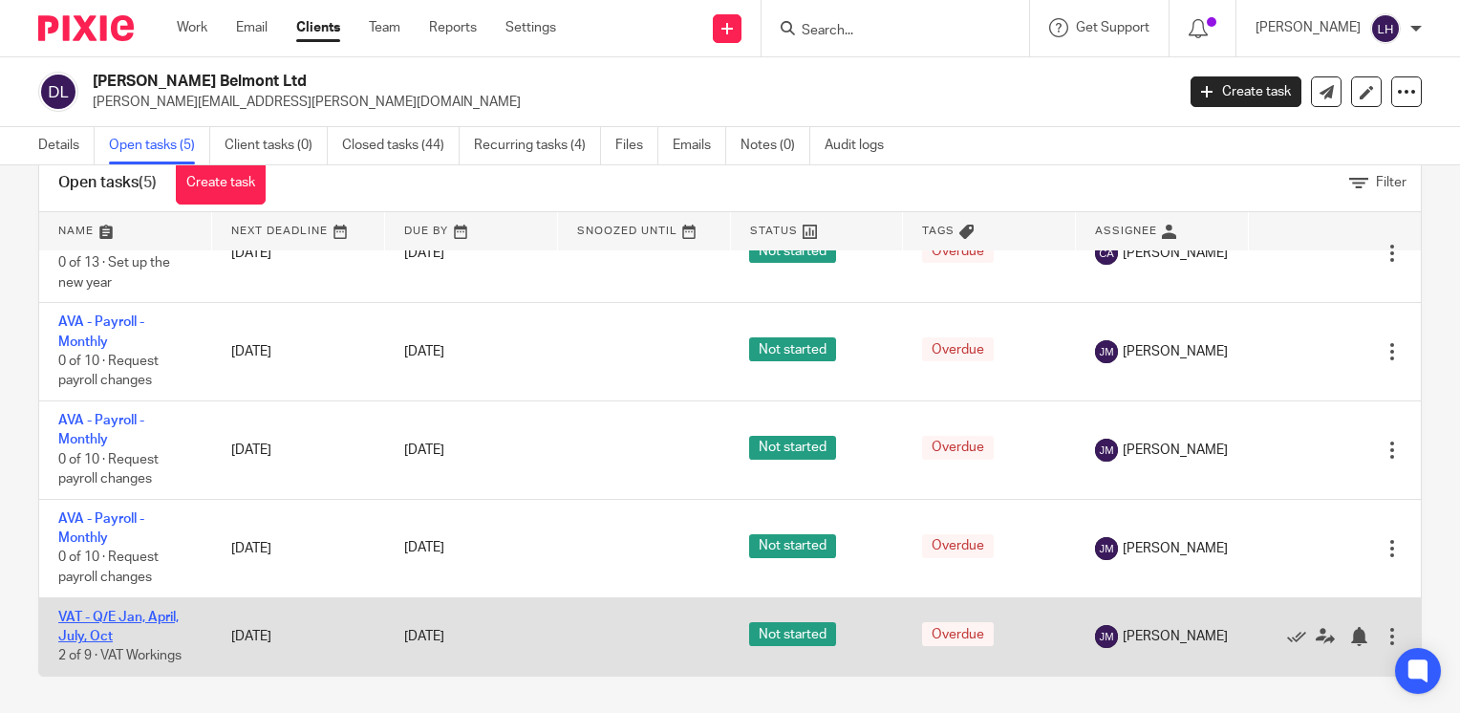
click at [155, 611] on link "VAT - Q/E Jan, April, July, Oct" at bounding box center [118, 627] width 120 height 32
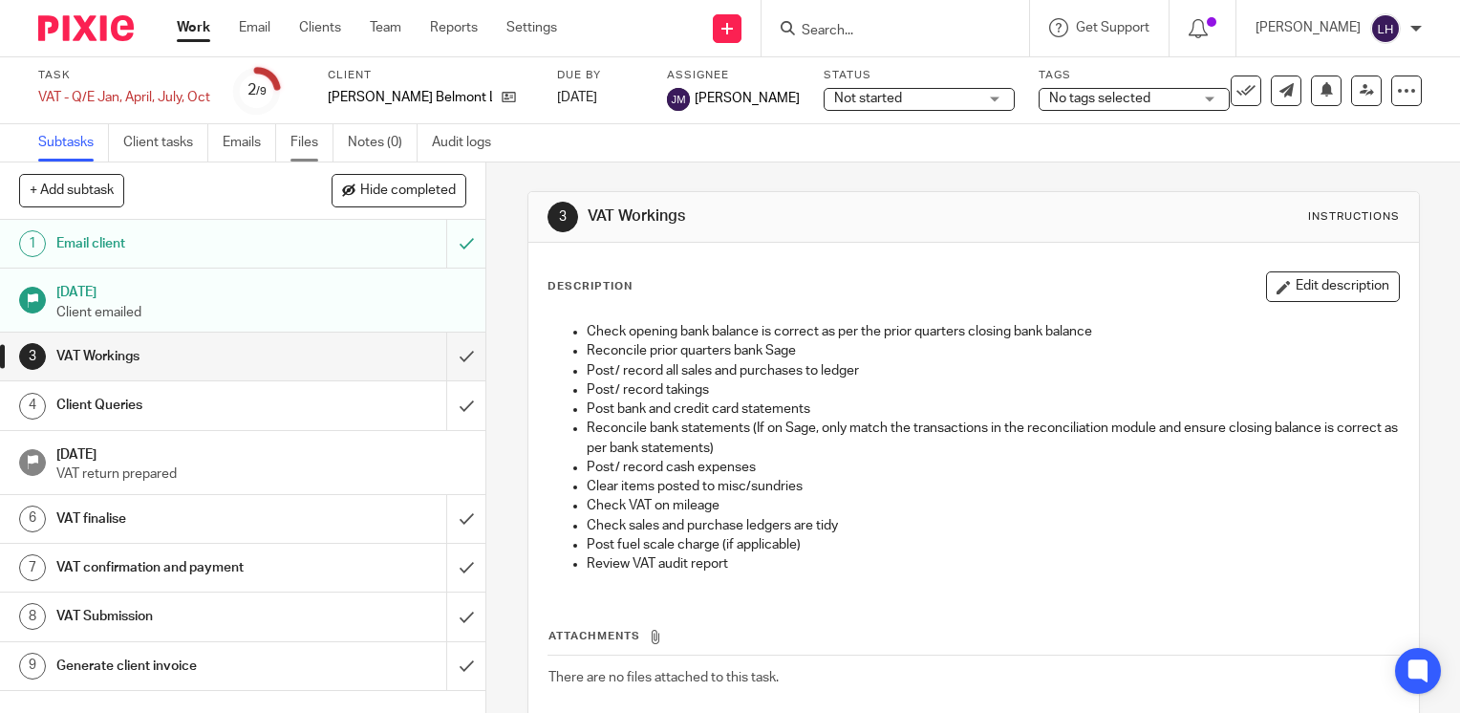
click at [315, 140] on link "Files" at bounding box center [312, 142] width 43 height 37
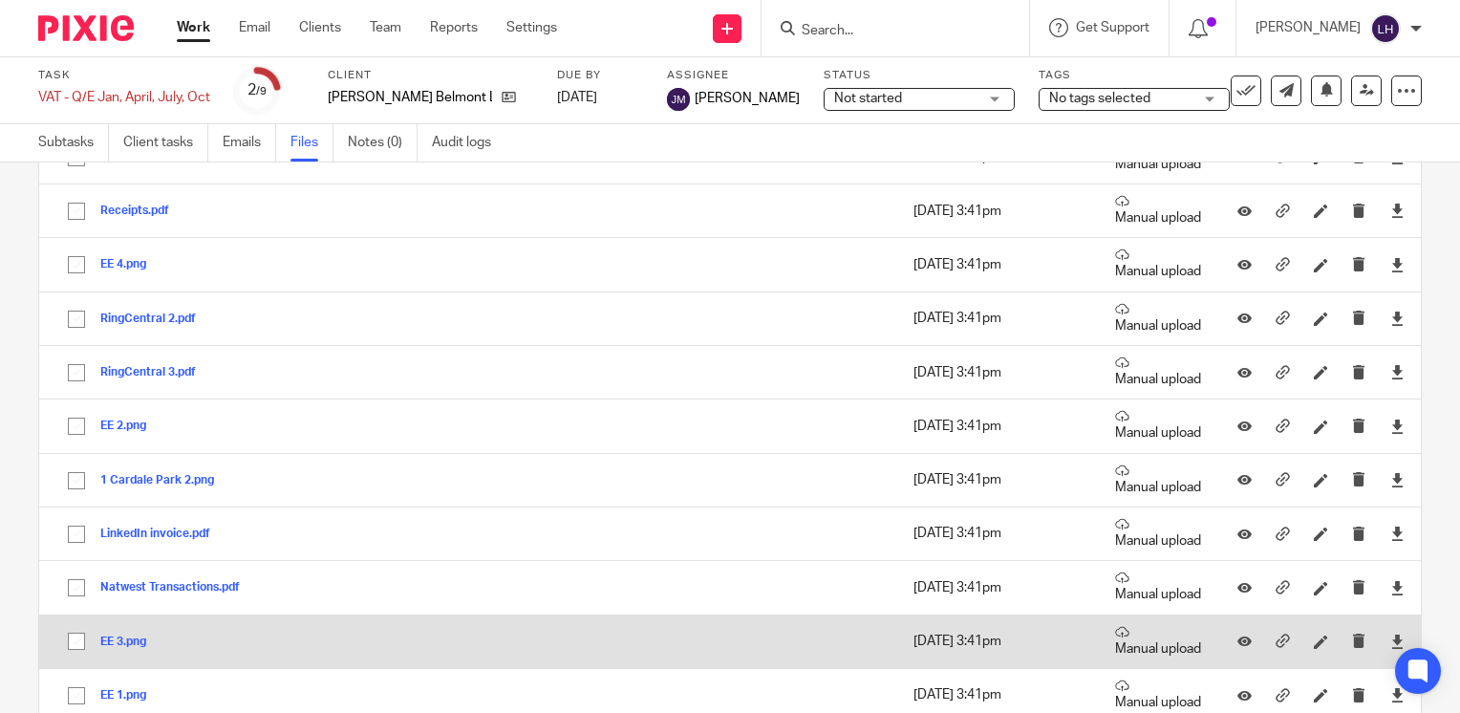
scroll to position [587, 0]
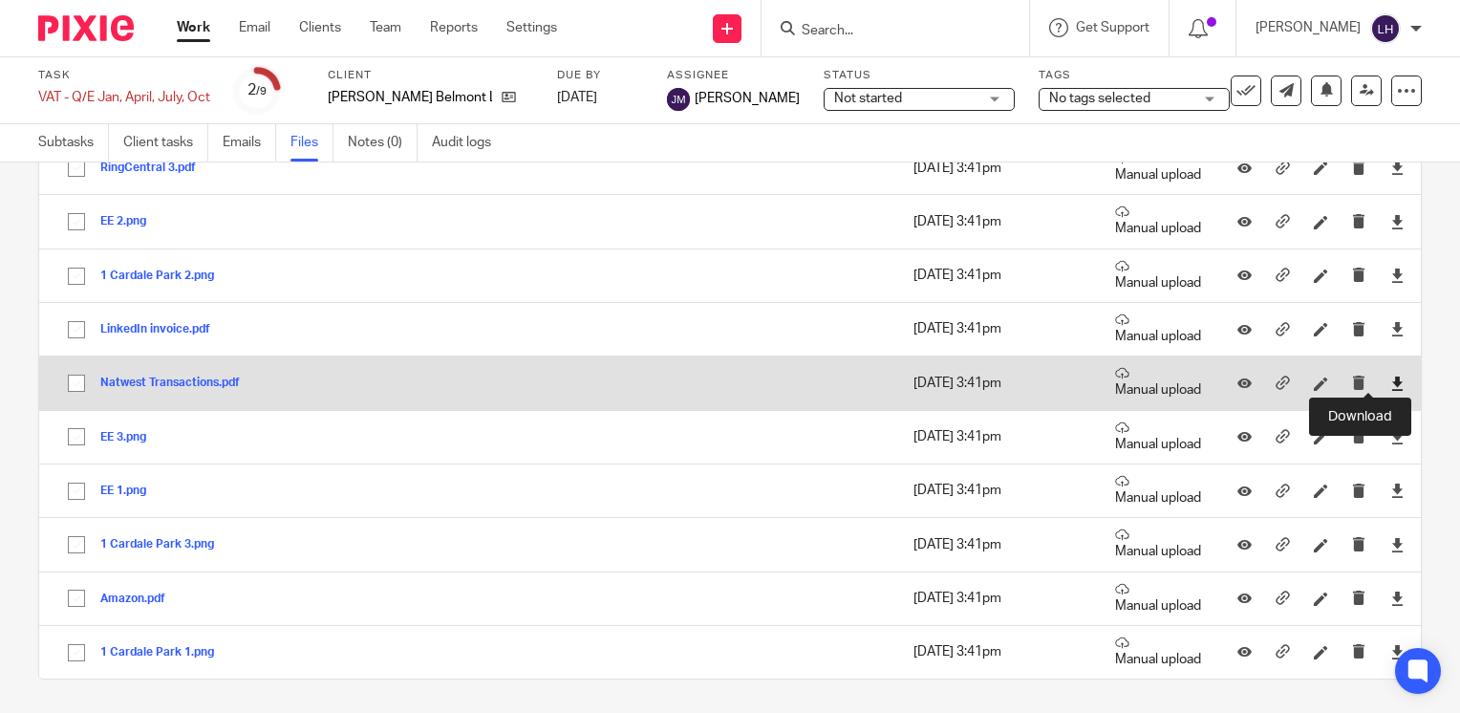
click at [1390, 381] on icon at bounding box center [1397, 384] width 14 height 14
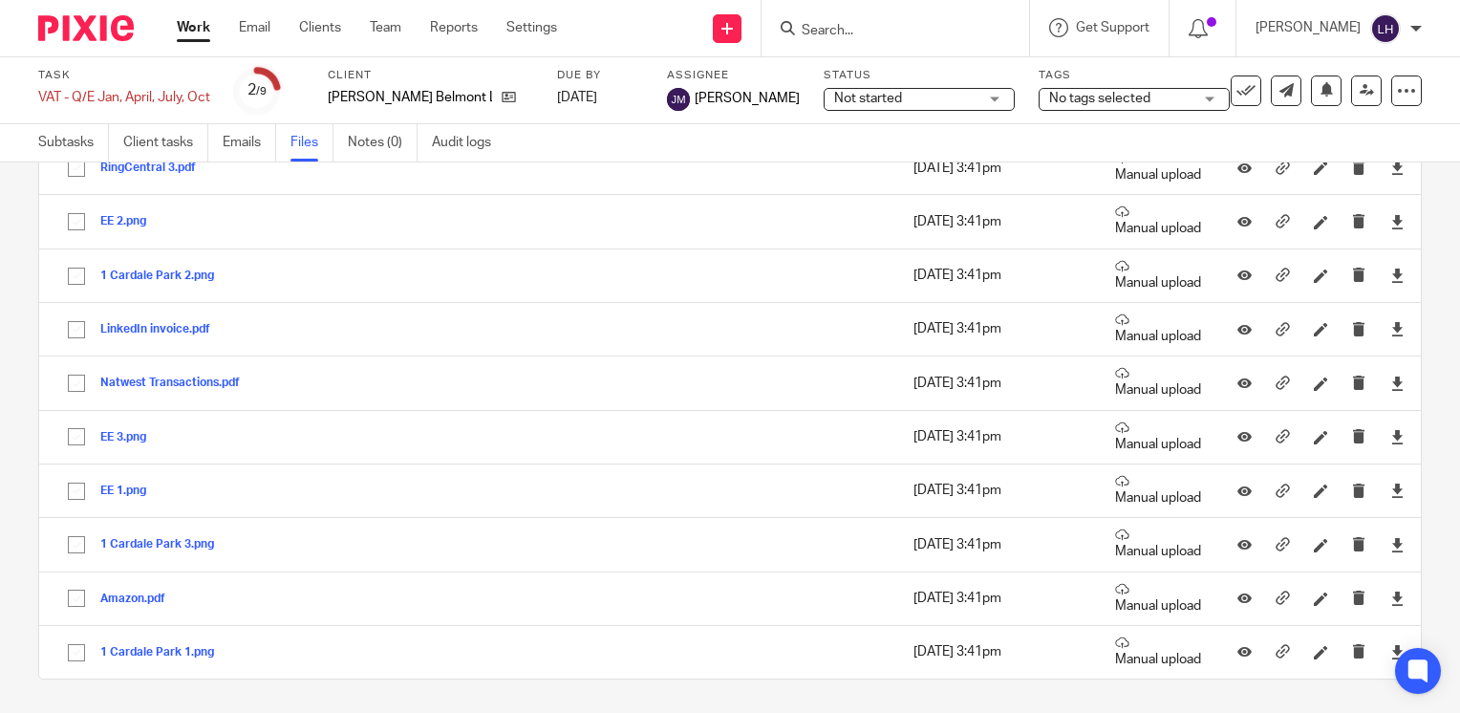
click at [902, 39] on form at bounding box center [902, 28] width 204 height 24
click at [878, 26] on input "Search" at bounding box center [886, 31] width 172 height 17
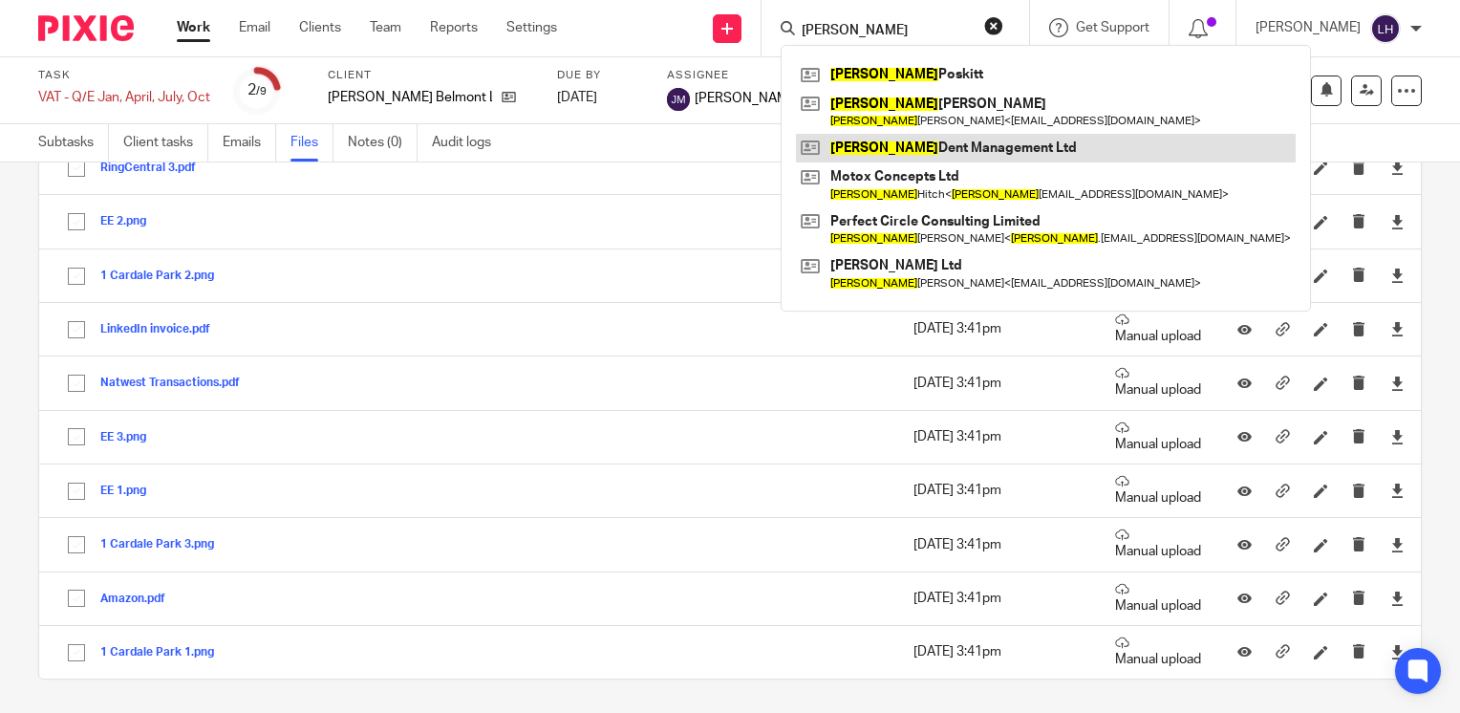
type input "SIMON"
click at [935, 146] on link at bounding box center [1046, 148] width 500 height 29
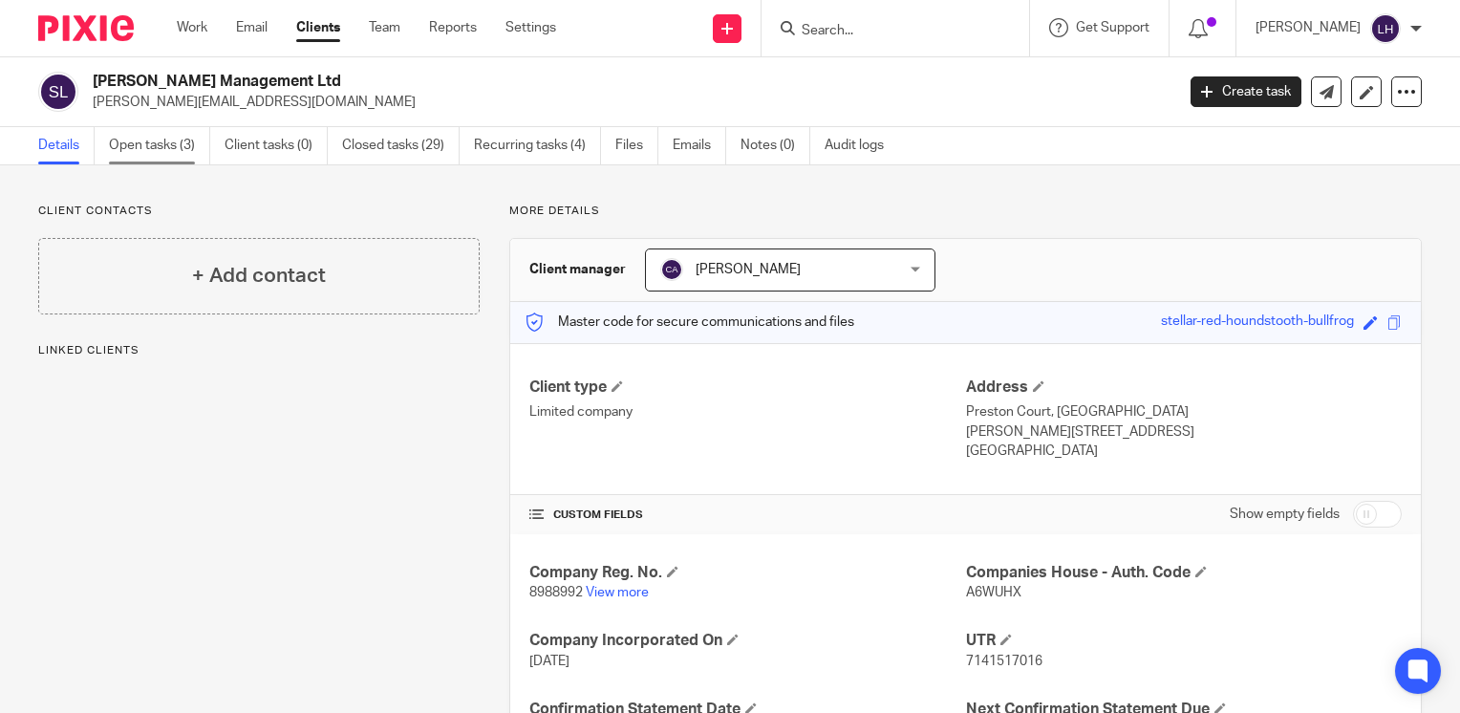
click at [149, 144] on link "Open tasks (3)" at bounding box center [159, 145] width 101 height 37
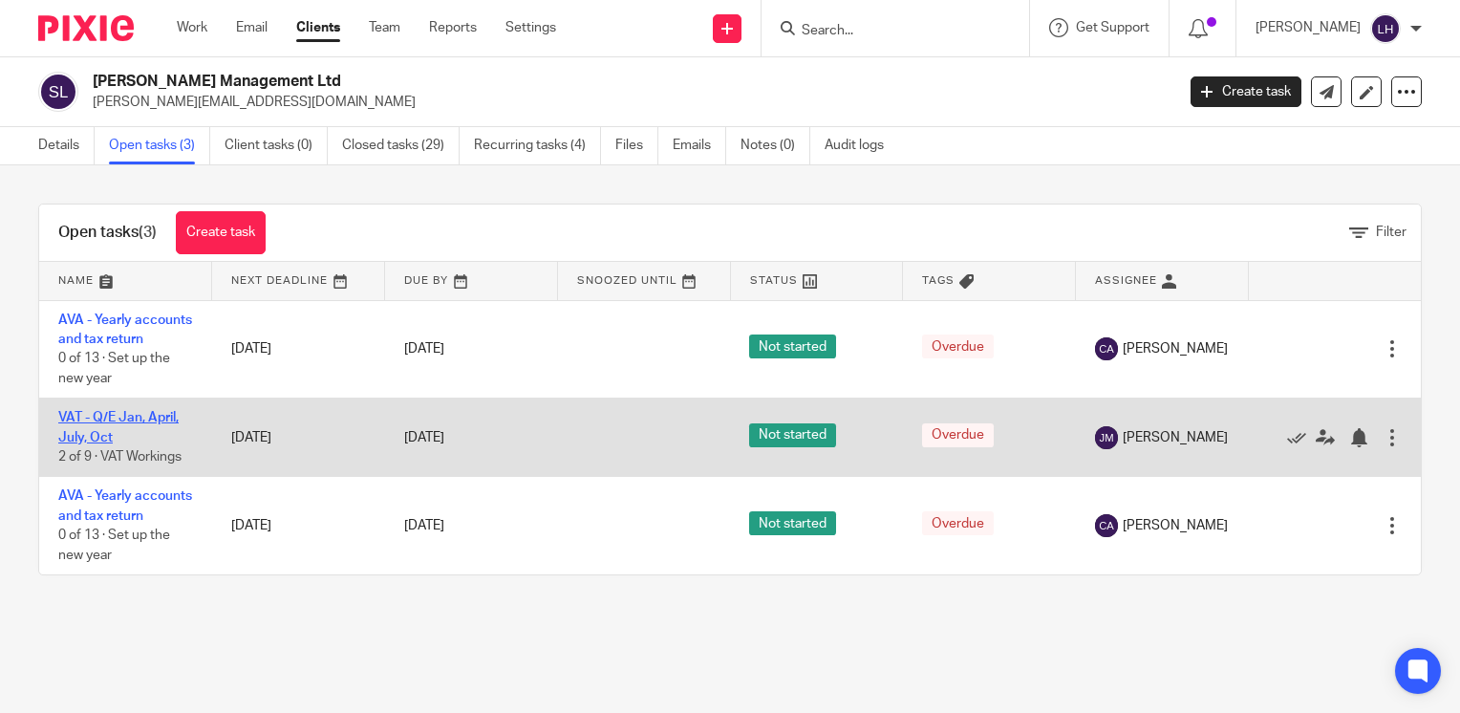
click at [169, 441] on link "VAT - Q/E Jan, April, July, Oct" at bounding box center [118, 427] width 120 height 32
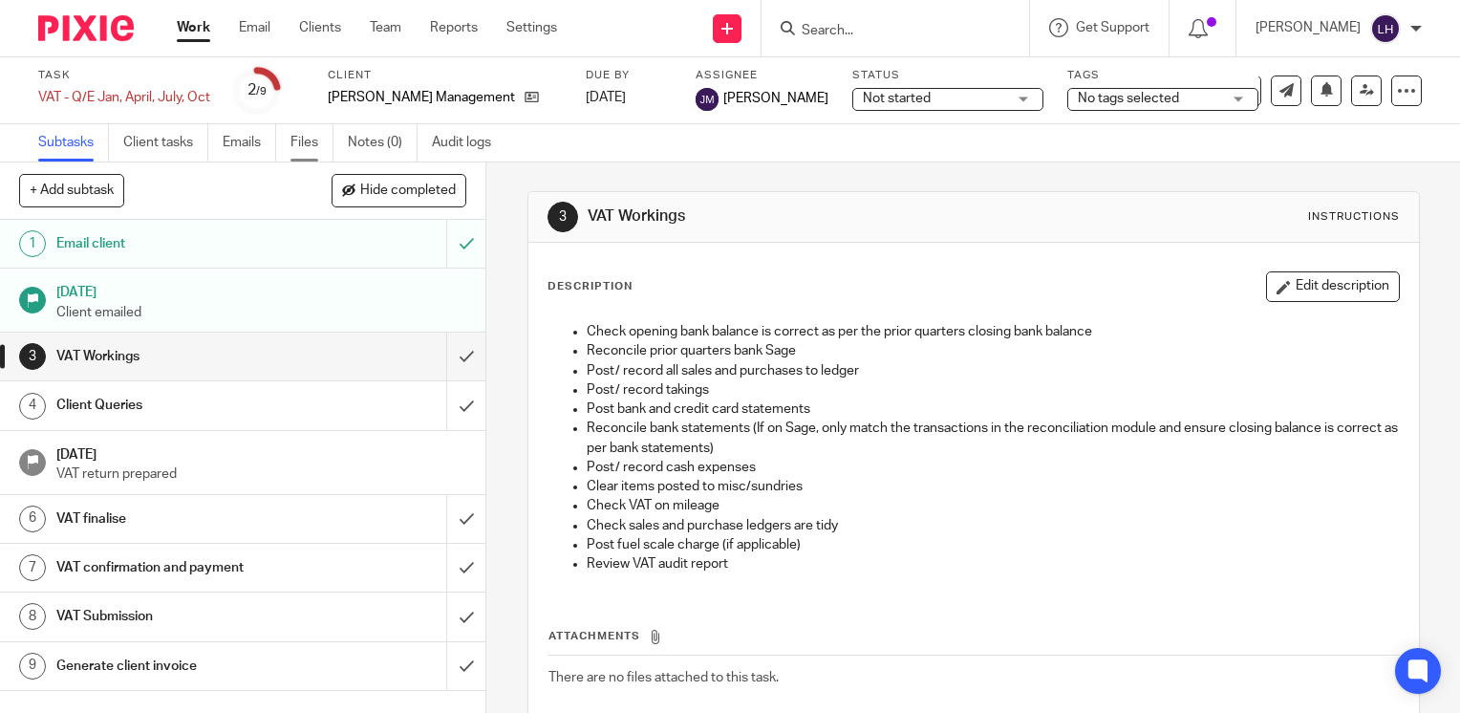
click at [302, 150] on link "Files" at bounding box center [312, 142] width 43 height 37
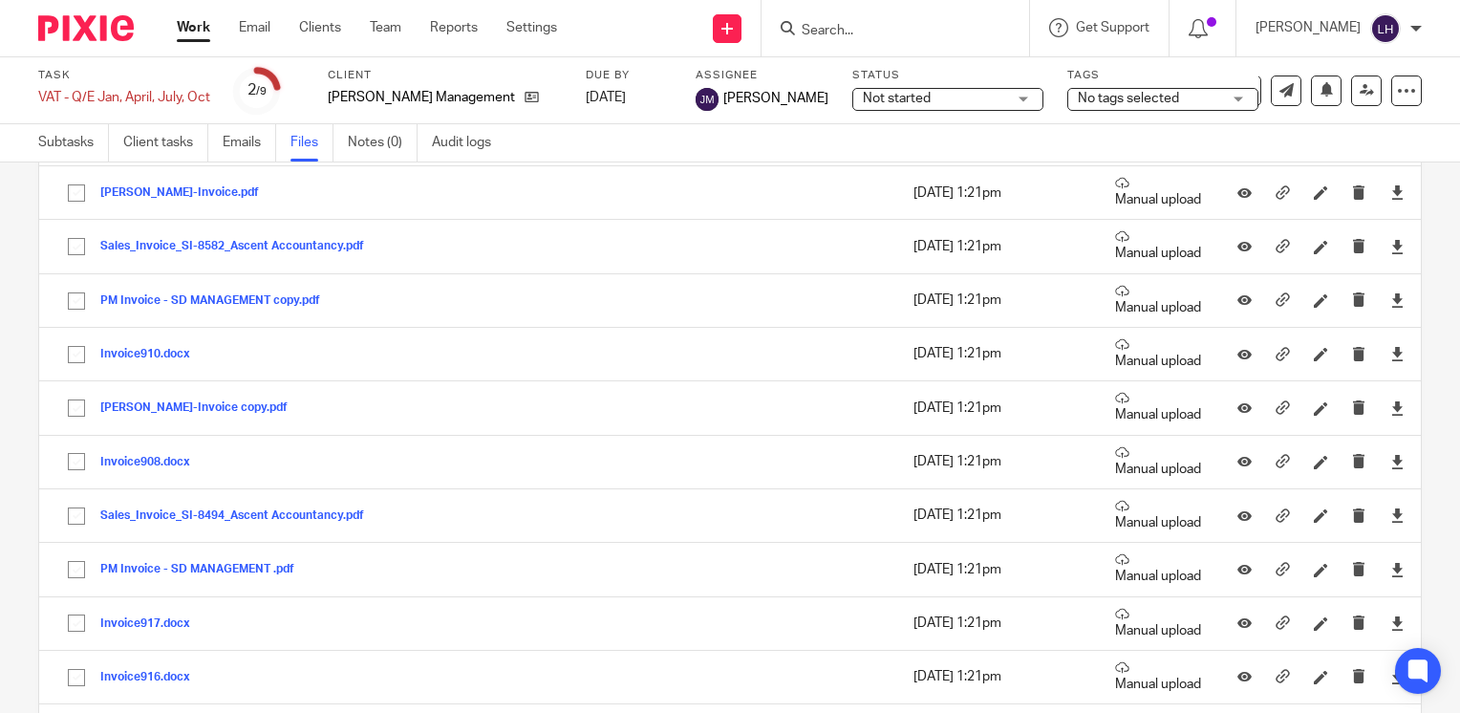
scroll to position [657, 0]
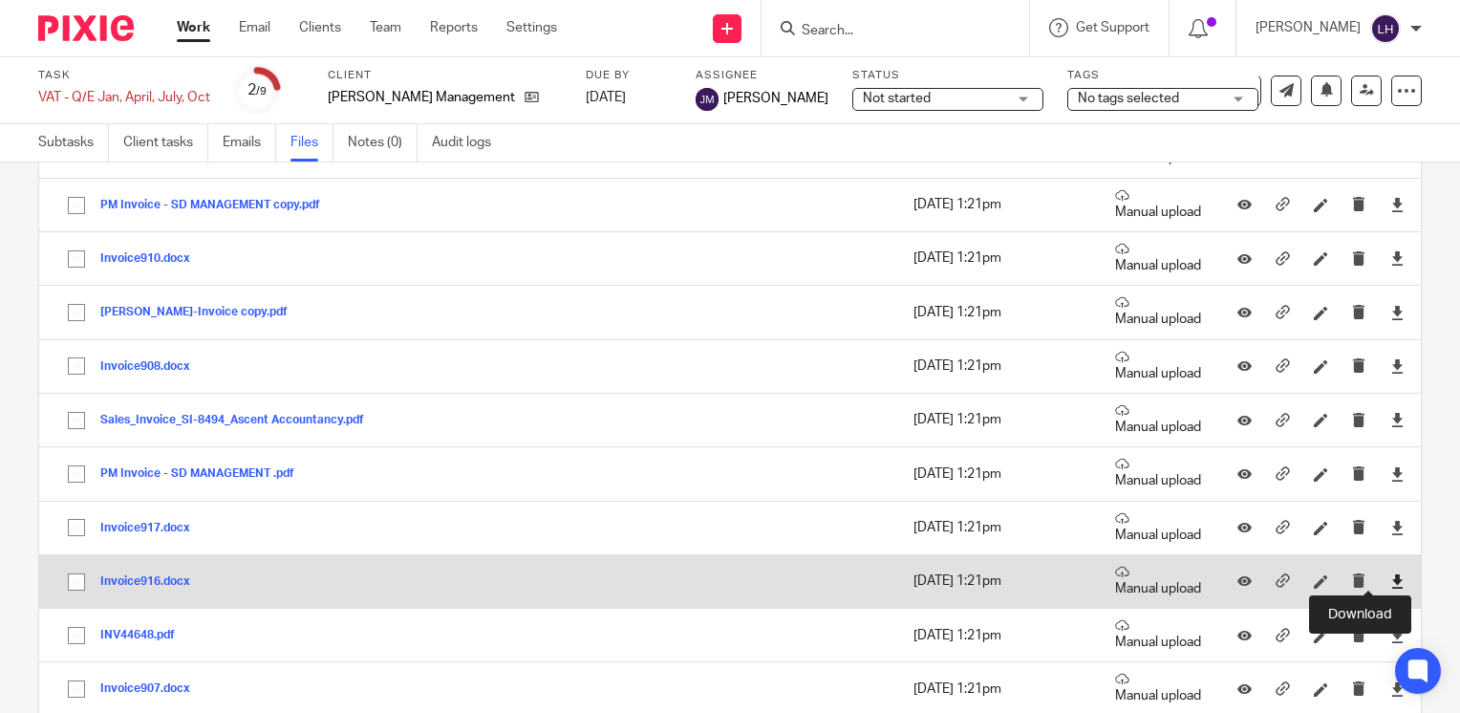
click at [1390, 578] on icon at bounding box center [1397, 581] width 14 height 14
